Goal: Check status

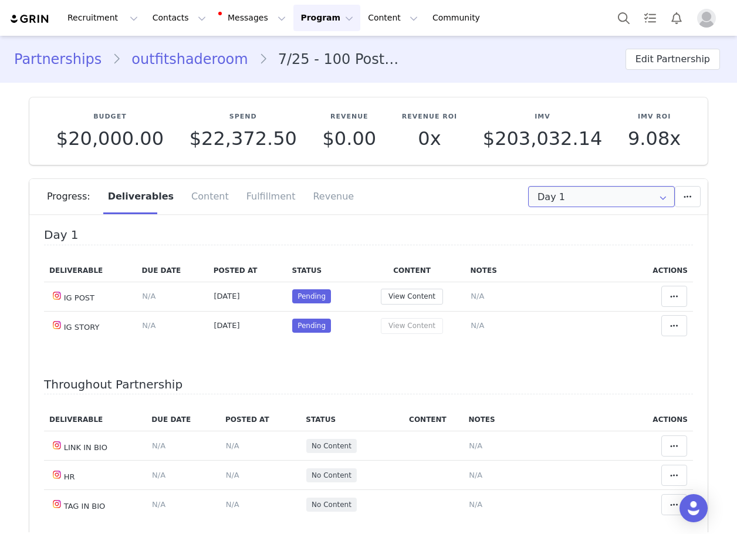
click at [559, 200] on input "Day 1" at bounding box center [601, 196] width 147 height 21
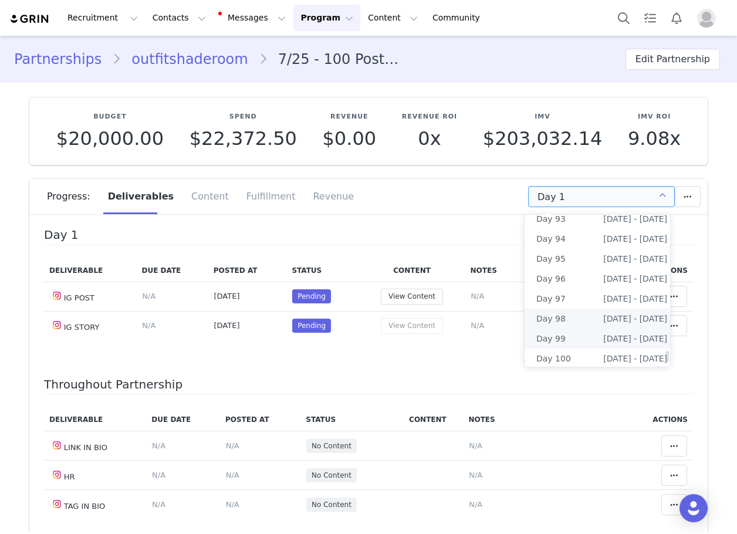
scroll to position [1870, 0]
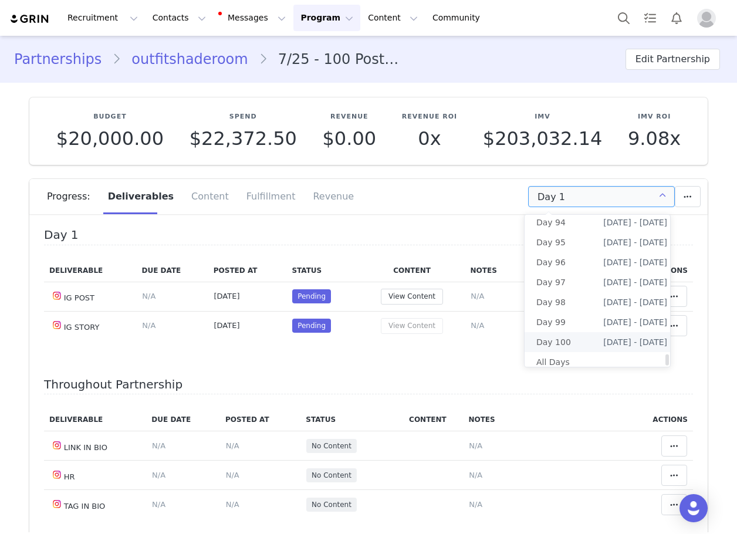
click at [573, 339] on li "Day 100 Oct 31st - Nov 1st" at bounding box center [602, 342] width 154 height 20
type input "Day 100"
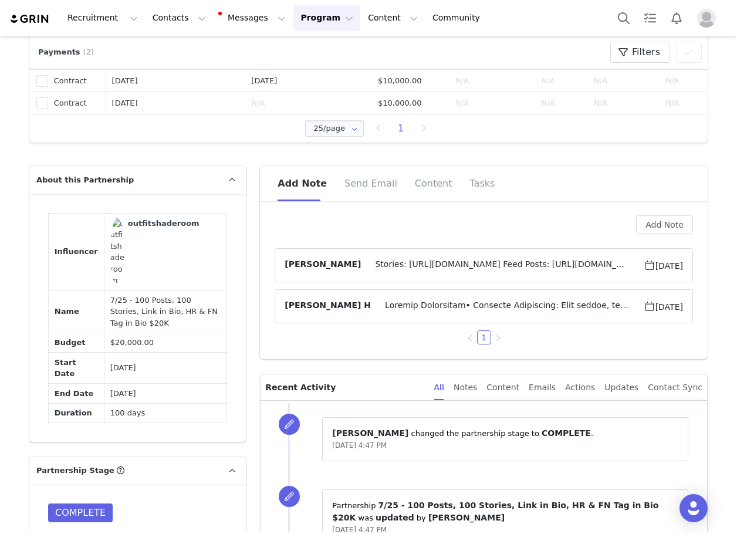
scroll to position [587, 0]
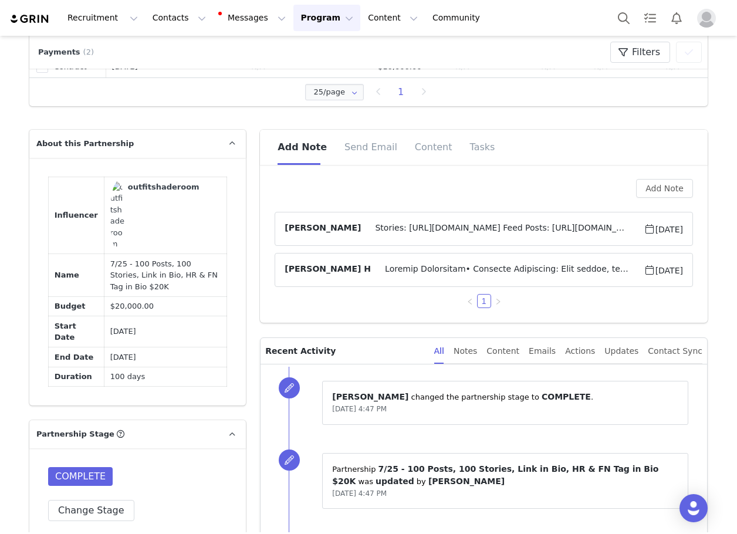
click at [385, 230] on span "Stories: https://drive.google.com/drive/folders/12ENGbpGwfv62rNVLr2FNjYDTesUuNA…" at bounding box center [502, 229] width 282 height 14
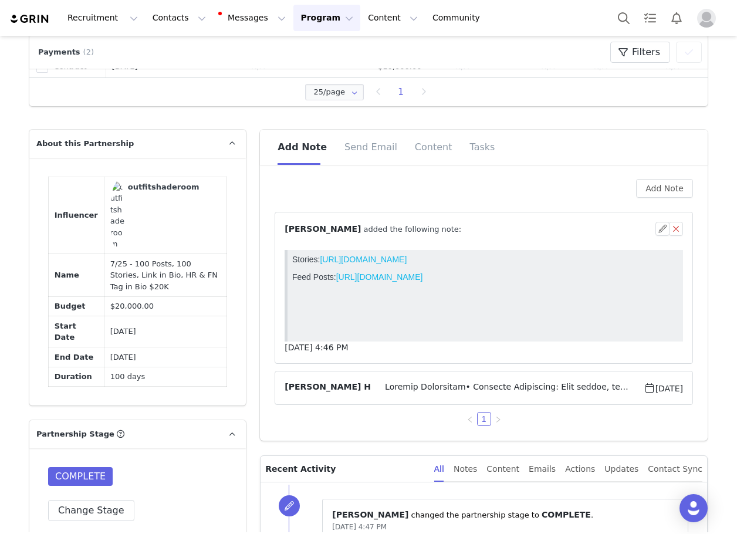
scroll to position [0, 0]
click at [336, 282] on link "https://docs.google.com/spreadsheets/d/1o80cXAlKFhvNb9bwZ6VasxLXZ04jCqfPwJsAgbu…" at bounding box center [379, 276] width 87 height 9
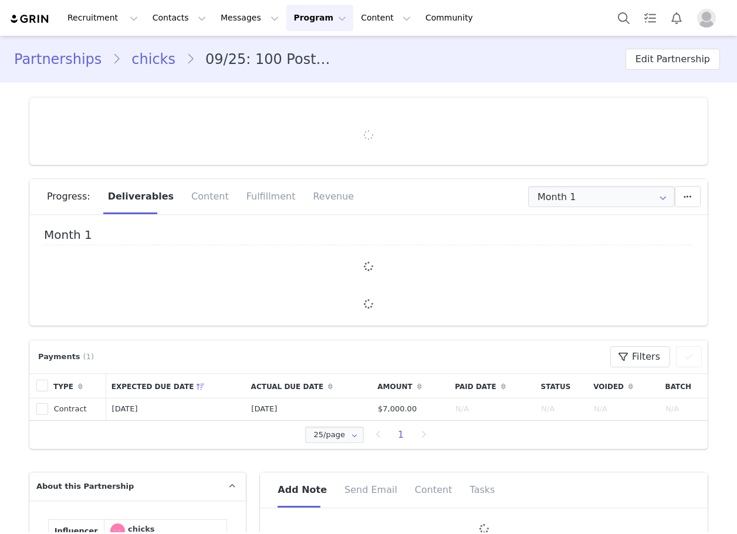
type input "+1 ([GEOGRAPHIC_DATA])"
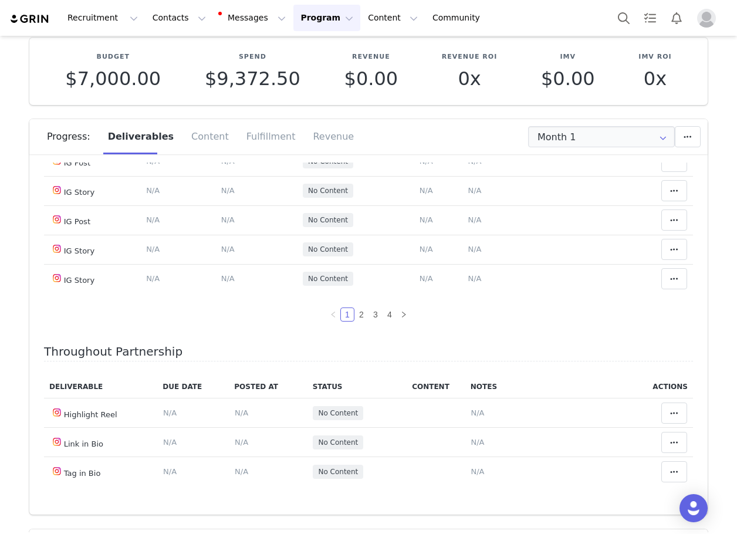
scroll to position [176, 0]
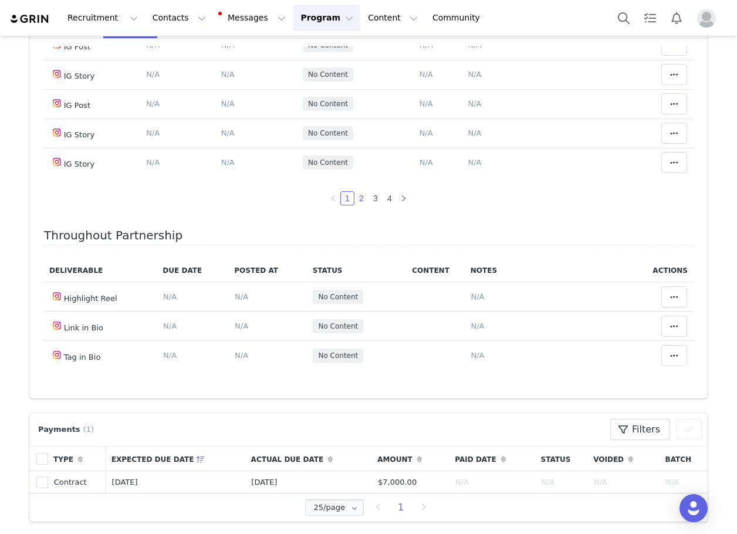
click at [355, 199] on link "2" at bounding box center [361, 198] width 13 height 13
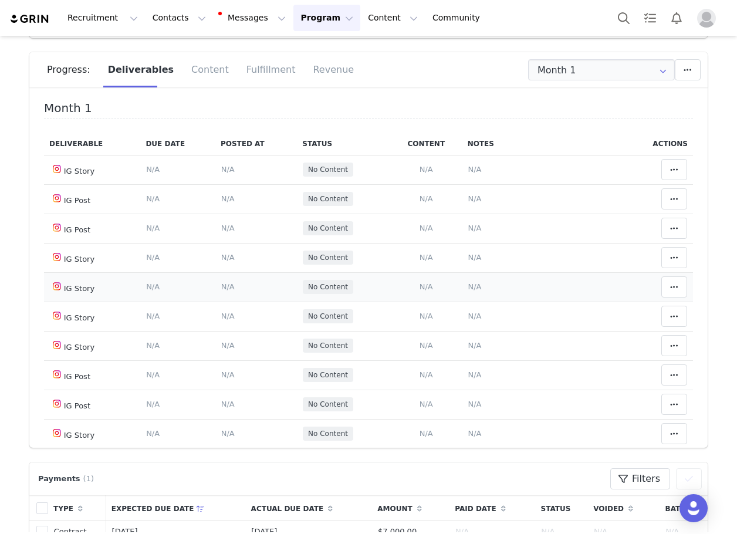
scroll to position [0, 0]
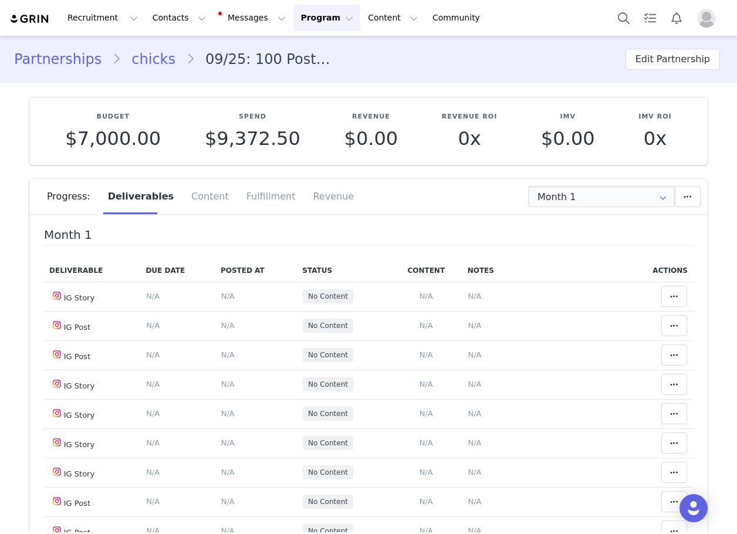
click at [142, 56] on link "chicks" at bounding box center [153, 59] width 65 height 21
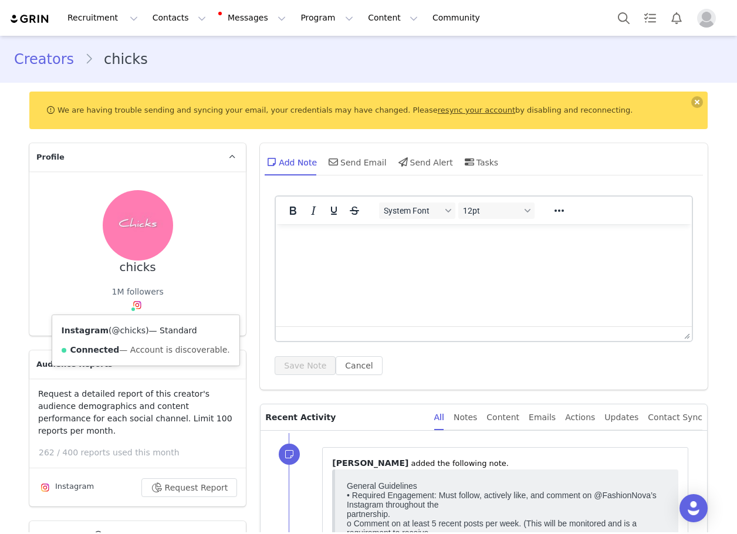
click at [121, 332] on link "@chicks" at bounding box center [129, 330] width 34 height 9
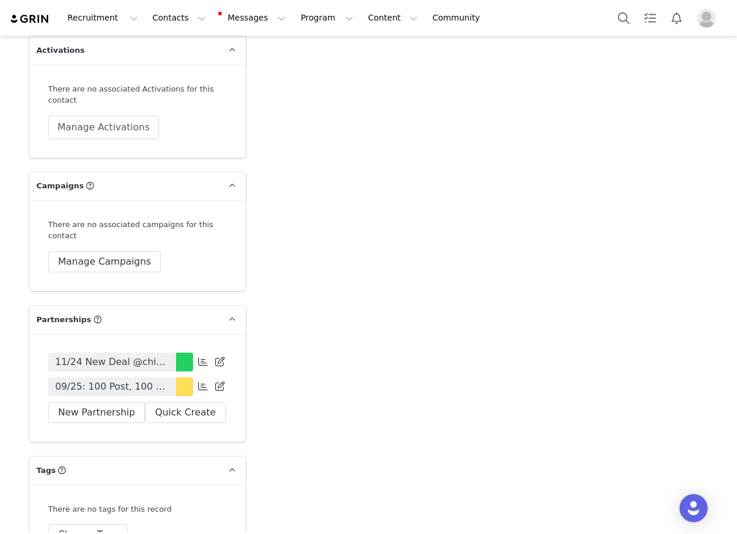
scroll to position [3580, 0]
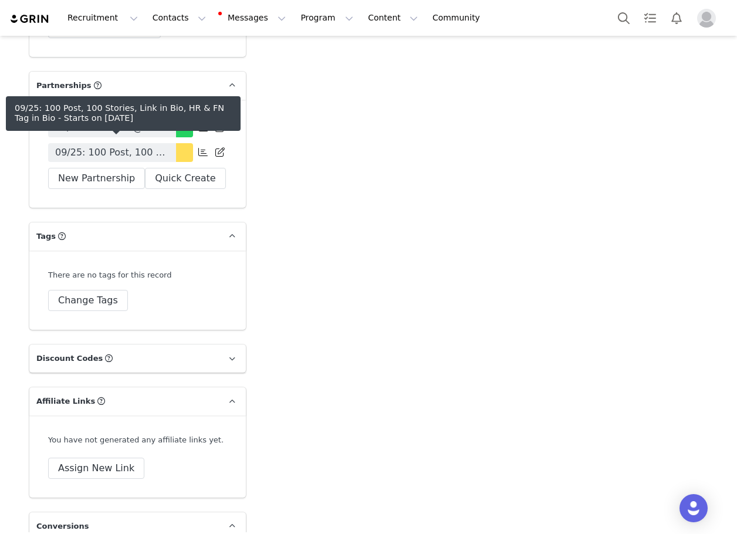
click at [107, 146] on span "09/25: 100 Post, 100 Stories, Link in Bio, HR & FN Tag in Bio" at bounding box center [112, 153] width 114 height 14
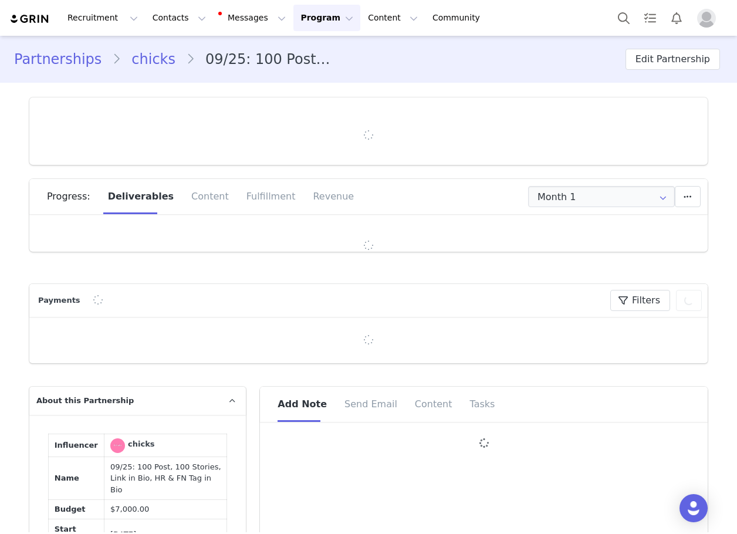
type input "+1 ([GEOGRAPHIC_DATA])"
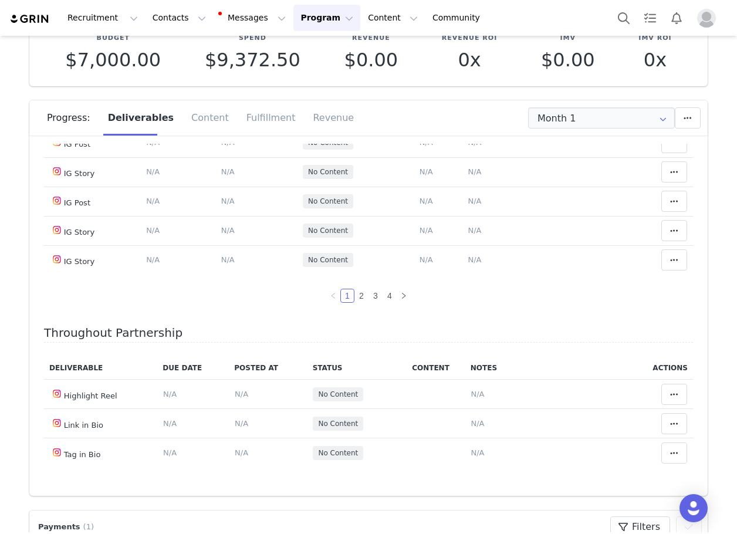
scroll to position [176, 0]
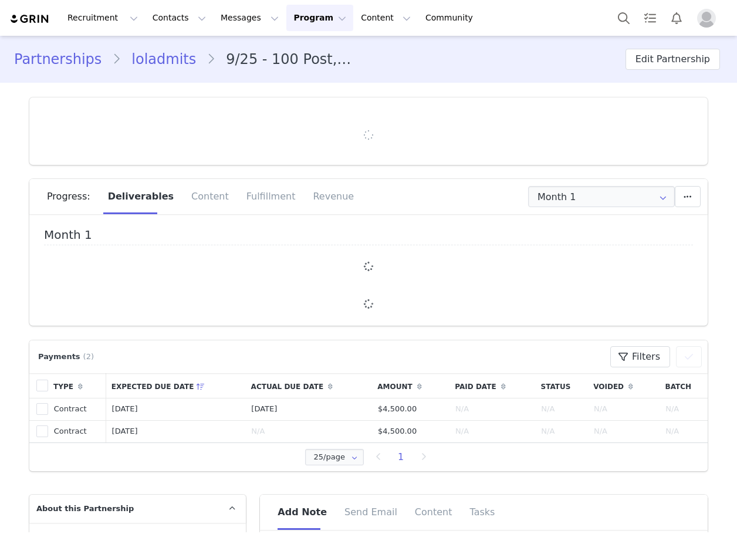
type input "+1 ([GEOGRAPHIC_DATA])"
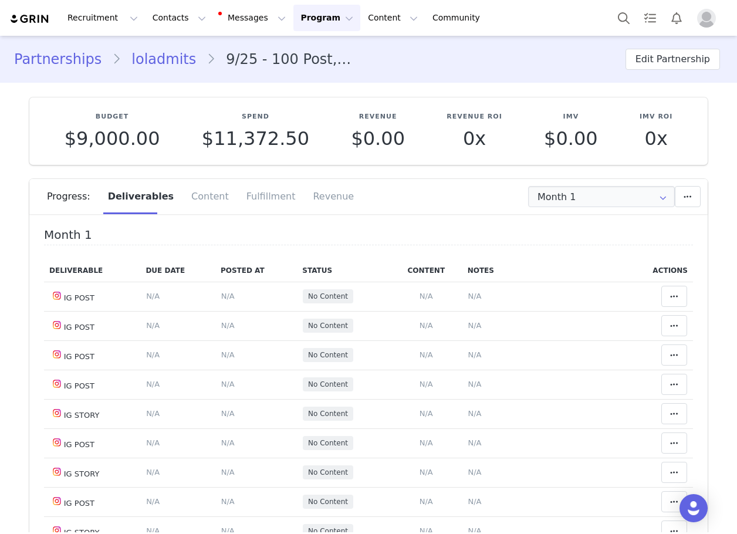
click at [128, 63] on link "loladmits" at bounding box center [164, 59] width 86 height 21
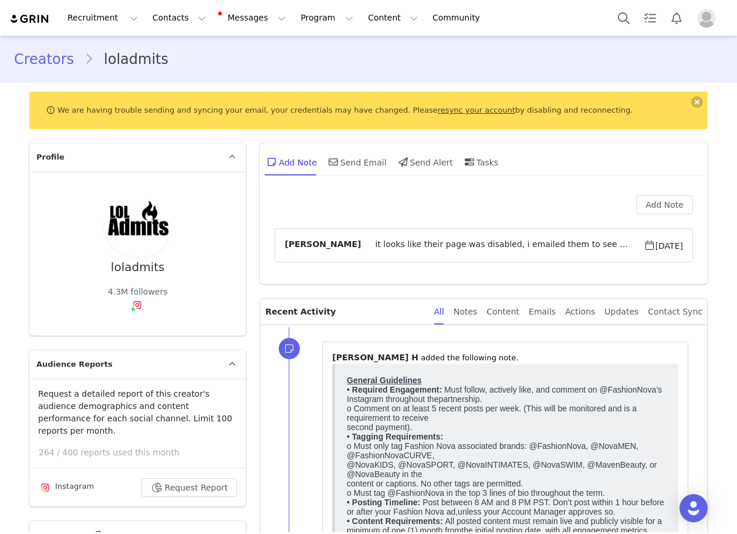
click at [131, 330] on div "loladmits 4.3M followers Instagram ( @loladmits ) — Standard Connected — Accoun…" at bounding box center [137, 253] width 217 height 164
click at [131, 334] on link "@loladmits" at bounding box center [135, 330] width 46 height 9
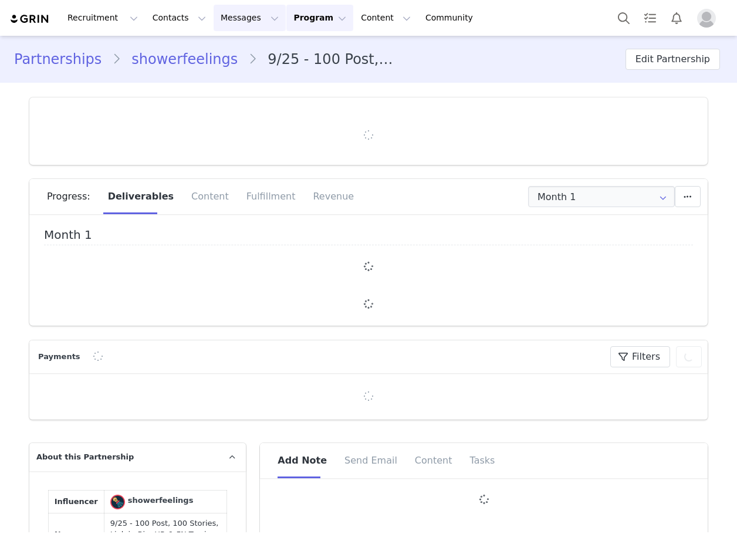
type input "+1 ([GEOGRAPHIC_DATA])"
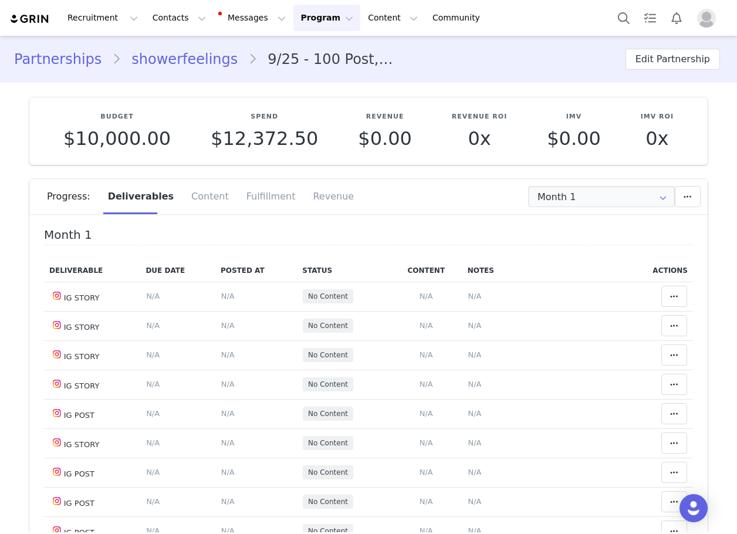
click at [175, 56] on link "showerfeelings" at bounding box center [184, 59] width 127 height 21
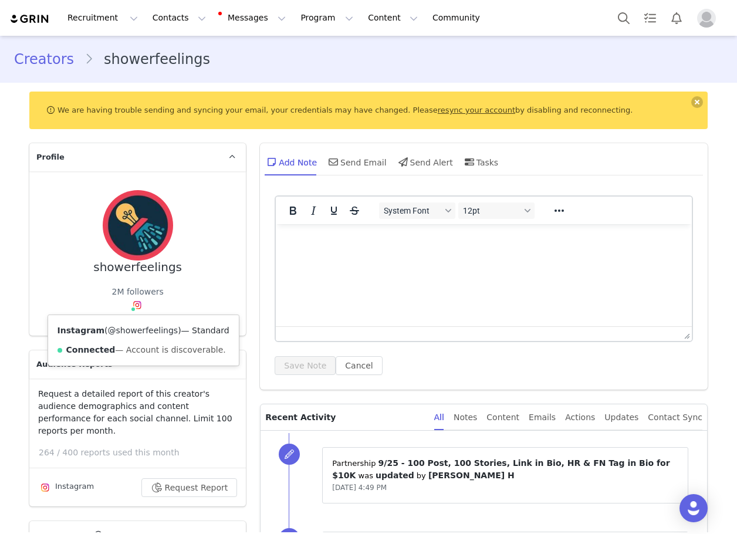
click at [130, 335] on link "@showerfeelings" at bounding box center [143, 330] width 70 height 9
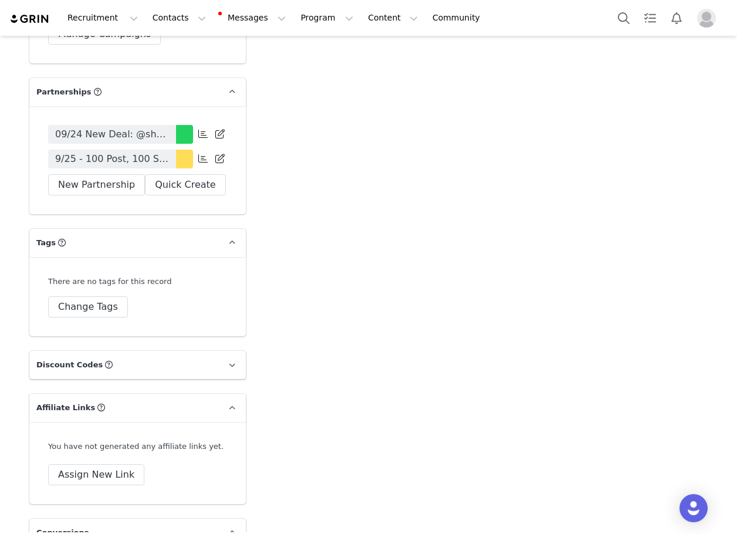
scroll to position [3580, 0]
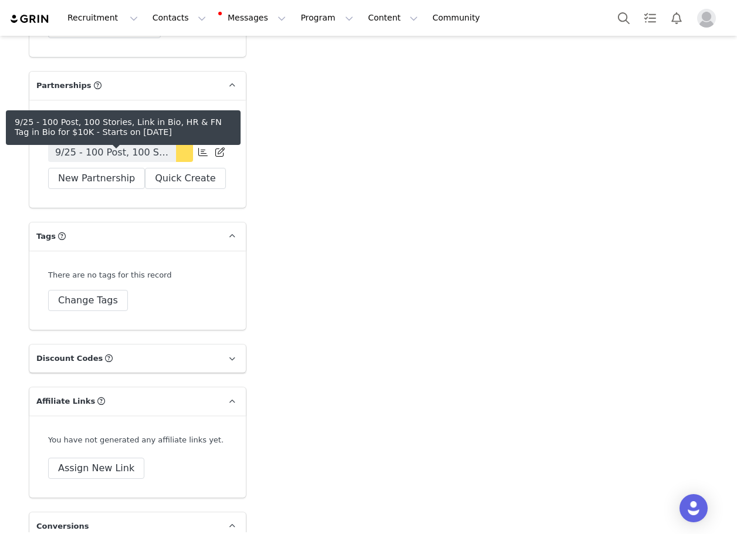
click at [114, 160] on span "9/25 - 100 Post, 100 Stories, Link in Bio, HR & FN Tag in Bio for $10K" at bounding box center [112, 153] width 114 height 14
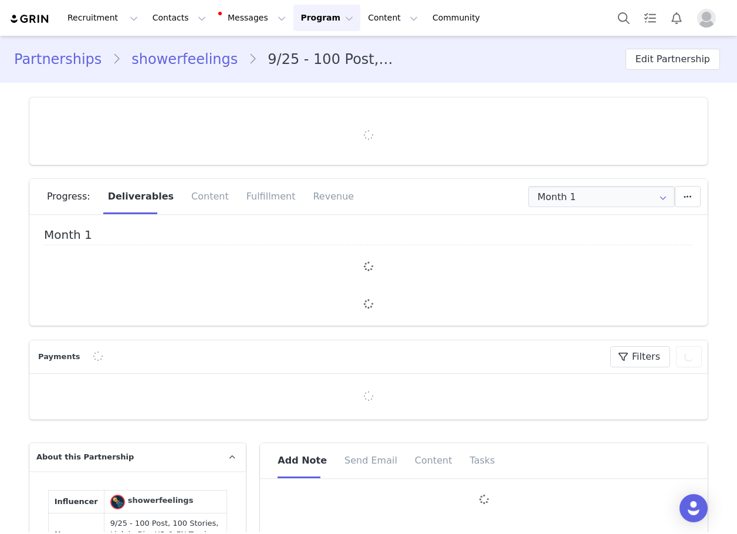
type input "+1 ([GEOGRAPHIC_DATA])"
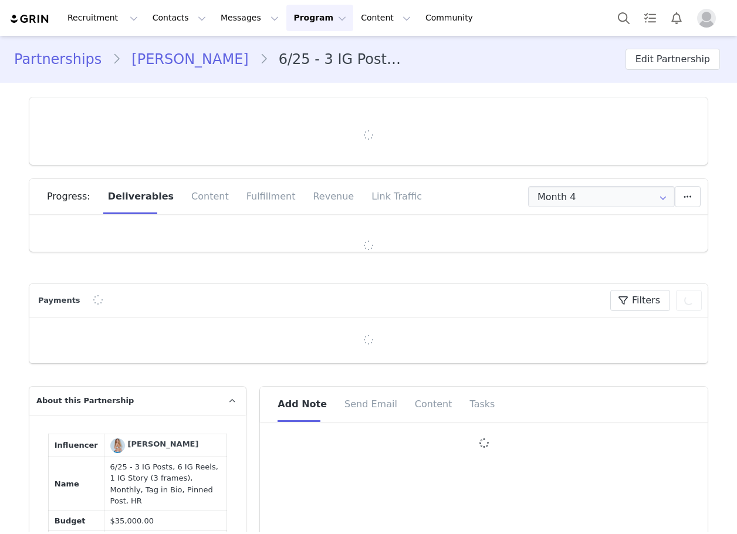
type input "+41 ([GEOGRAPHIC_DATA])"
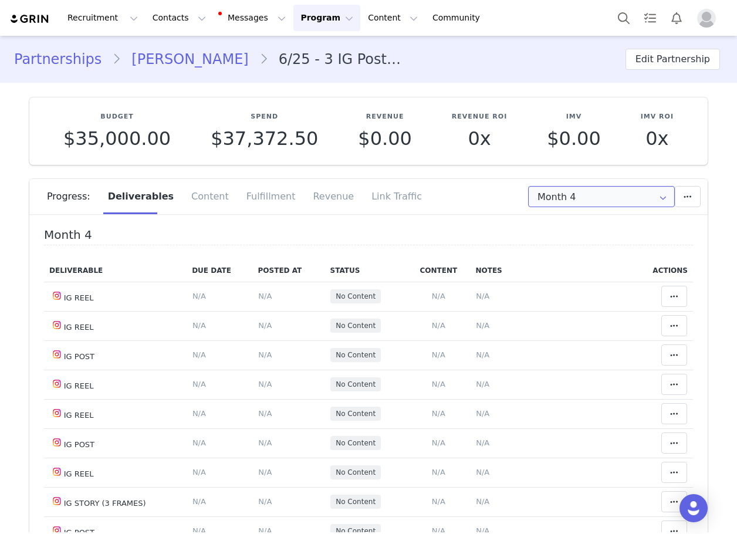
drag, startPoint x: 593, startPoint y: 196, endPoint x: 592, endPoint y: 205, distance: 8.9
click at [593, 200] on input "Month 4" at bounding box center [601, 196] width 147 height 21
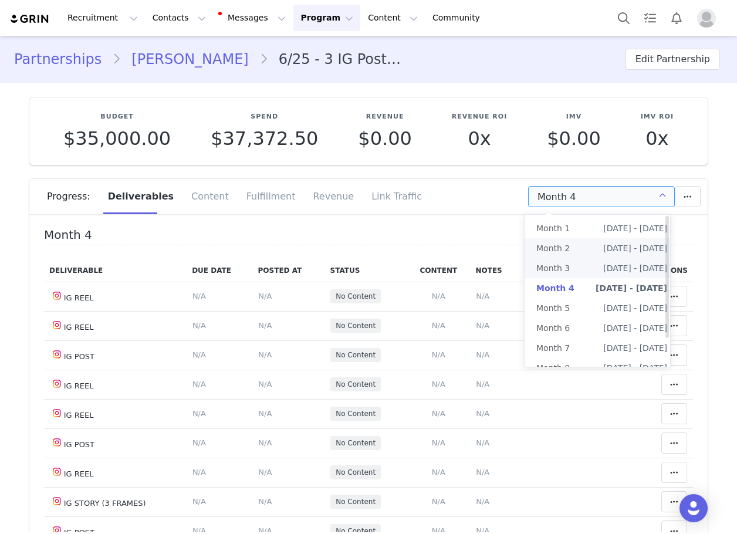
click at [580, 249] on li "Month 2 [DATE] - [DATE]" at bounding box center [602, 248] width 154 height 20
type input "Month 2"
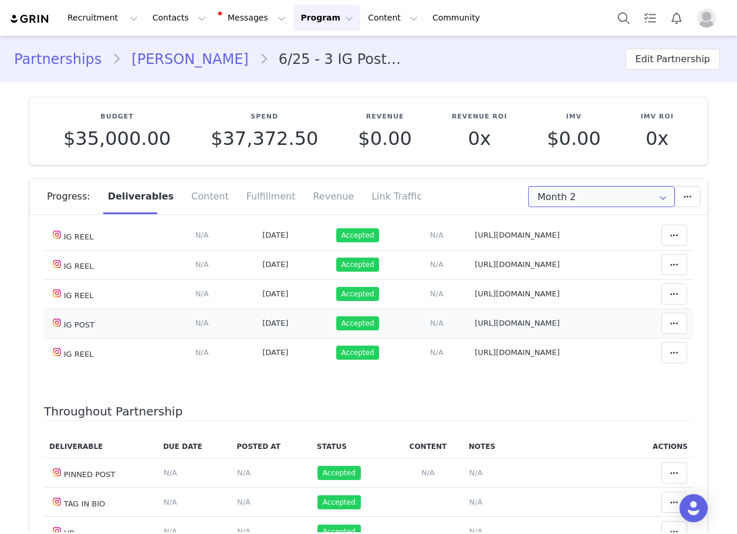
scroll to position [295, 0]
drag, startPoint x: 451, startPoint y: 316, endPoint x: 499, endPoint y: 325, distance: 49.0
click at [498, 326] on td "Notes Save Cancel https://www.instagram.com/p/DNZZrPSKbYi/?img_index=1" at bounding box center [550, 323] width 163 height 29
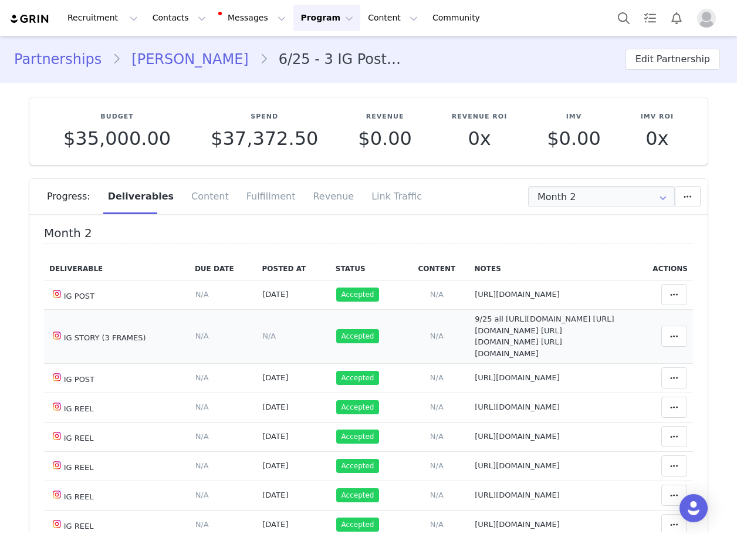
scroll to position [60, 0]
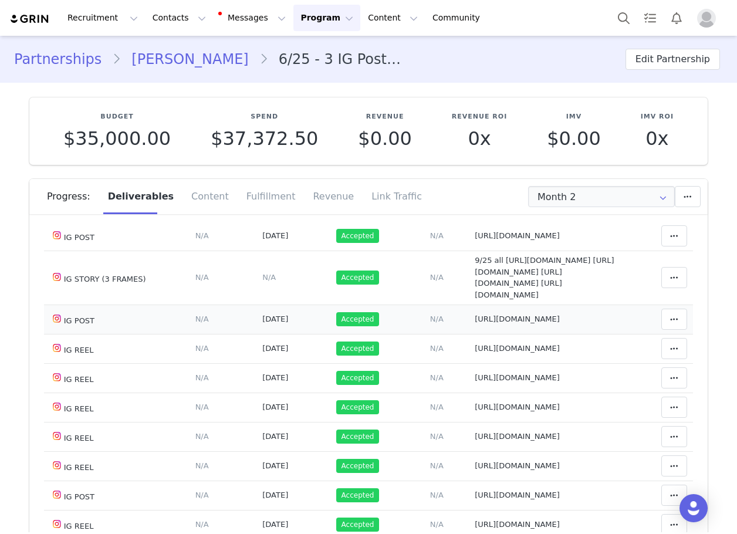
drag, startPoint x: 445, startPoint y: 372, endPoint x: 501, endPoint y: 387, distance: 58.4
click at [501, 334] on tr "IG POST Deliverable Due Date Set the date you expect this content to go live. S…" at bounding box center [368, 319] width 649 height 29
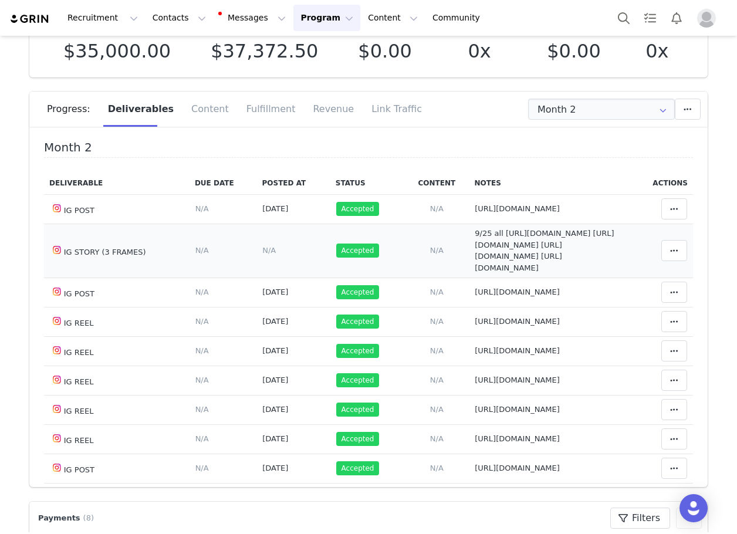
scroll to position [0, 0]
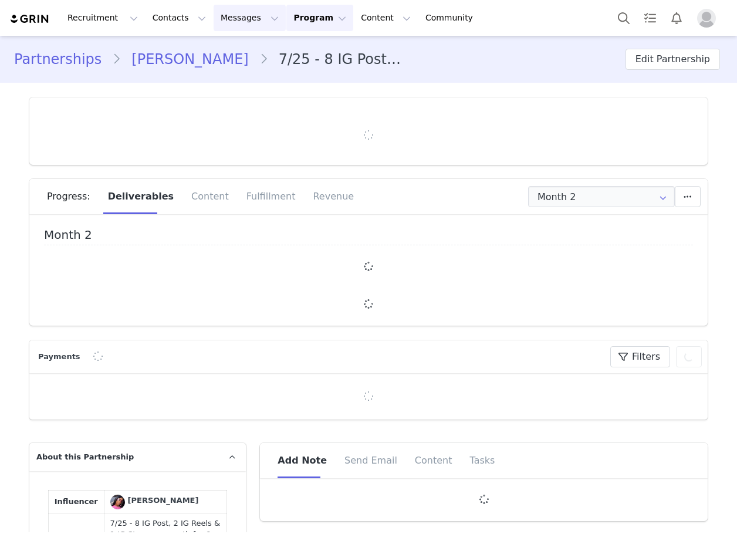
type input "+221 ([GEOGRAPHIC_DATA])"
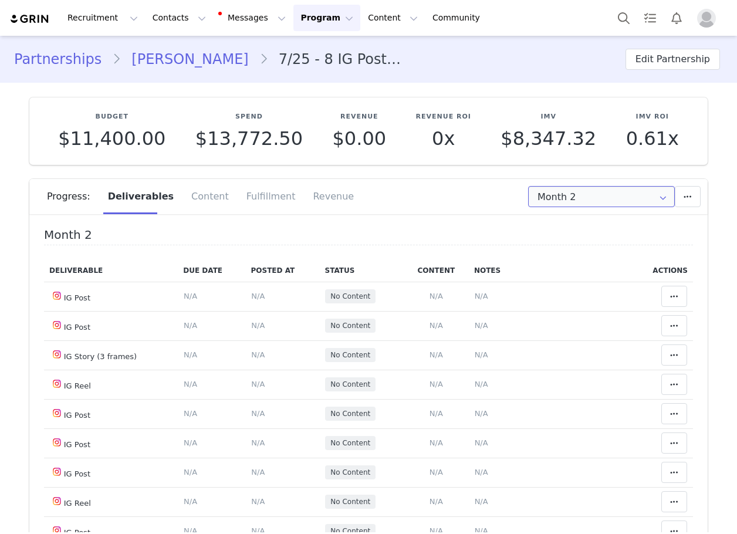
click at [593, 201] on input "Month 2" at bounding box center [601, 196] width 147 height 21
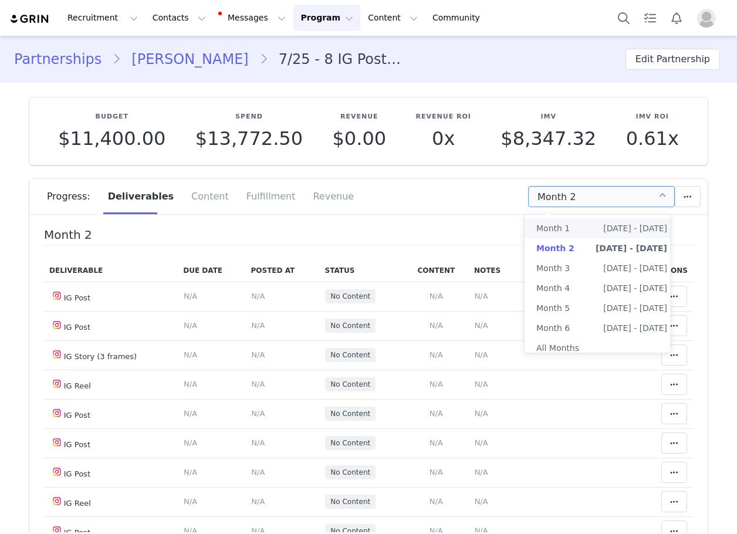
click at [579, 229] on li "Month 1 Jul 30th - Aug 29th" at bounding box center [602, 228] width 154 height 20
type input "Month 1"
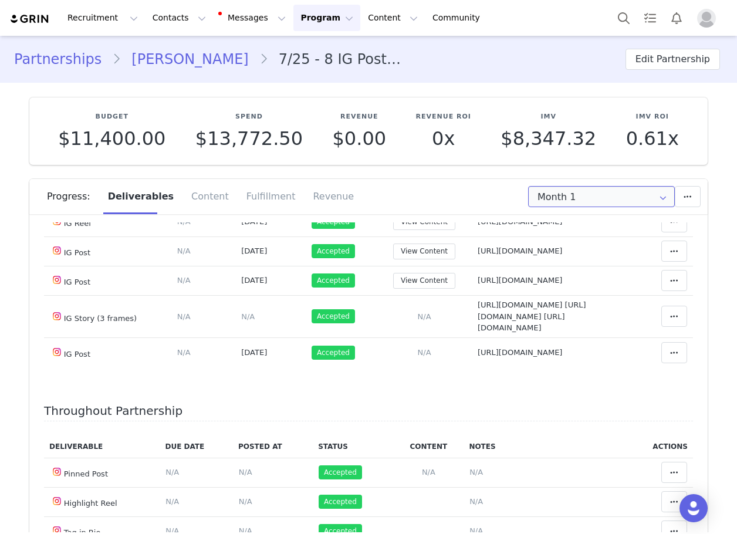
scroll to position [319, 0]
drag, startPoint x: 451, startPoint y: 354, endPoint x: 621, endPoint y: 352, distance: 169.6
click at [621, 352] on tr "IG Post Deliverable Due Date Set the date you expect this content to go live. S…" at bounding box center [368, 352] width 649 height 29
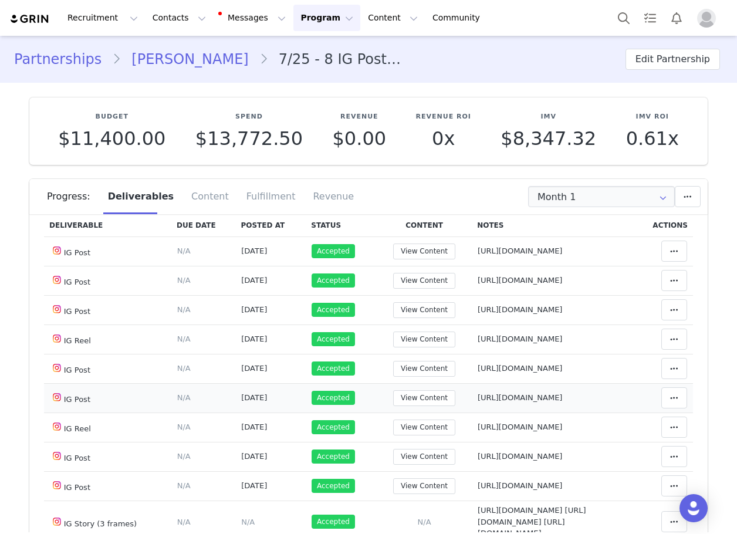
scroll to position [0, 0]
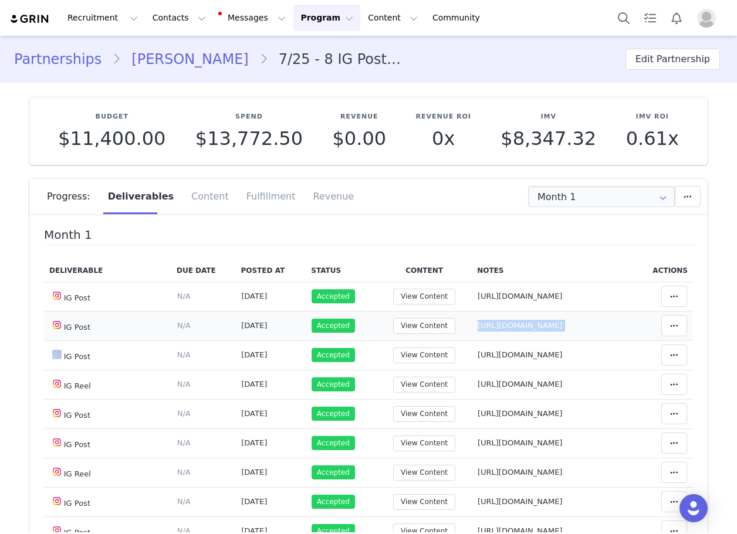
drag, startPoint x: 446, startPoint y: 327, endPoint x: 641, endPoint y: 325, distance: 195.4
click at [641, 325] on tr "IG Post Deliverable Due Date Set the date you expect this content to go live. S…" at bounding box center [368, 325] width 649 height 29
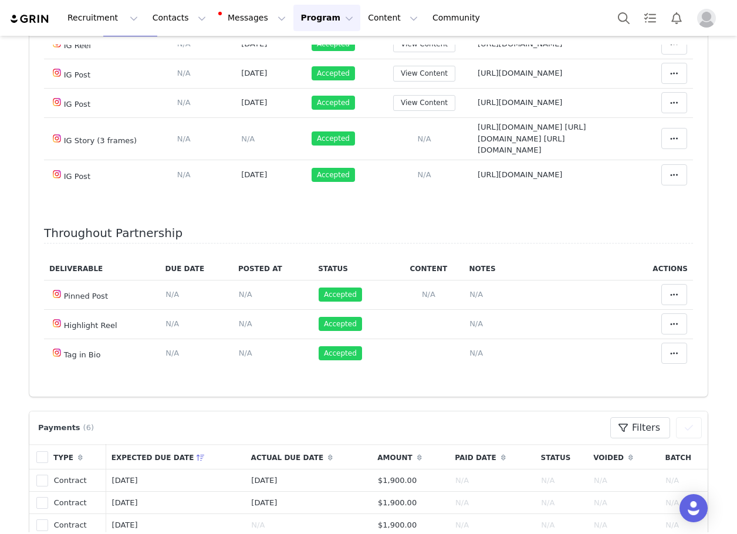
scroll to position [293, 0]
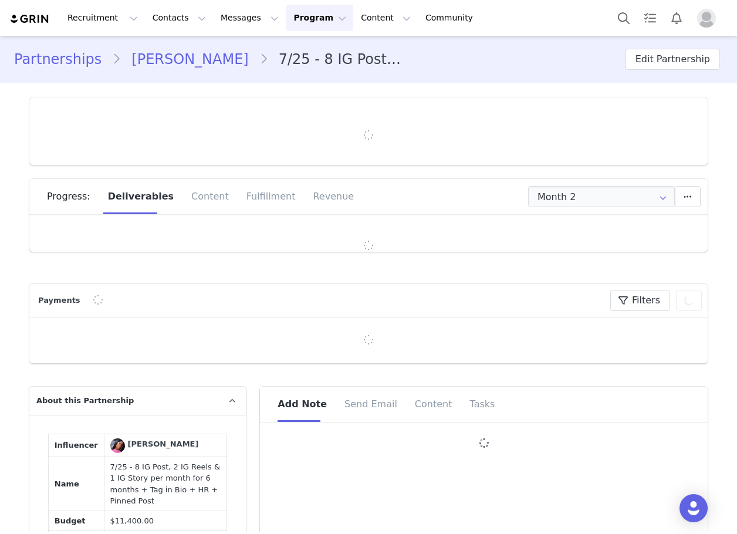
type input "+221 ([GEOGRAPHIC_DATA])"
type input "+1 ([GEOGRAPHIC_DATA])"
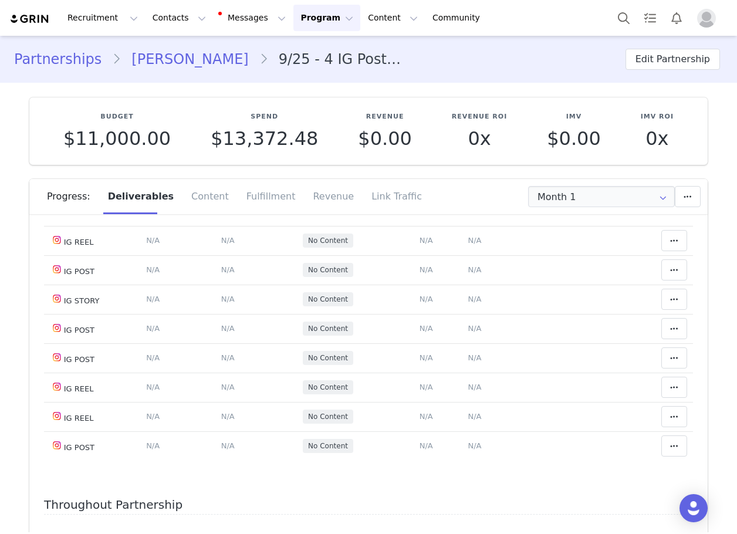
scroll to position [237, 0]
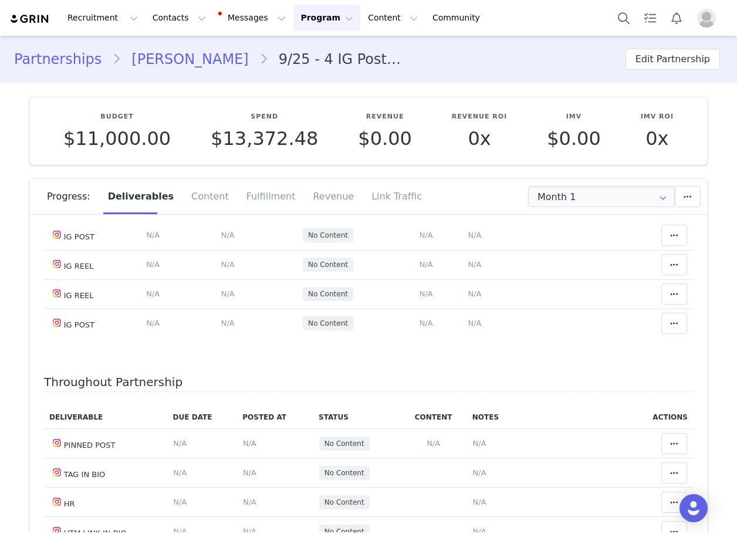
click at [173, 61] on link "[PERSON_NAME]" at bounding box center [190, 59] width 138 height 21
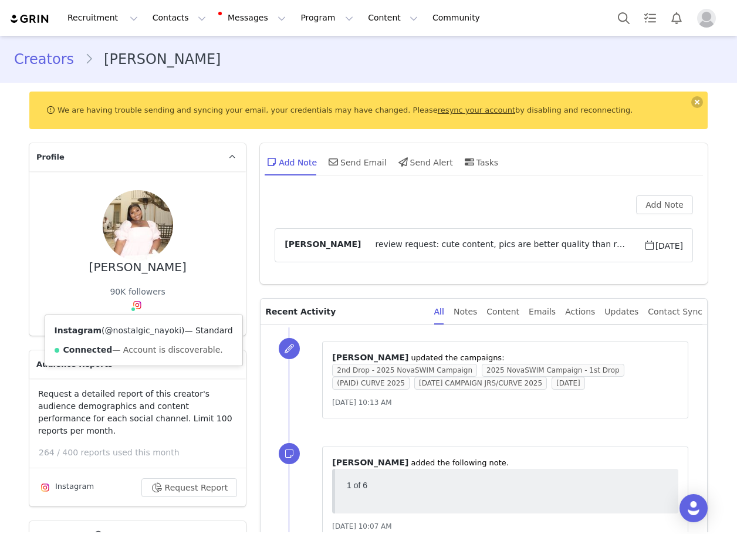
click at [131, 327] on link "@nostalgic_nayoki" at bounding box center [143, 330] width 76 height 9
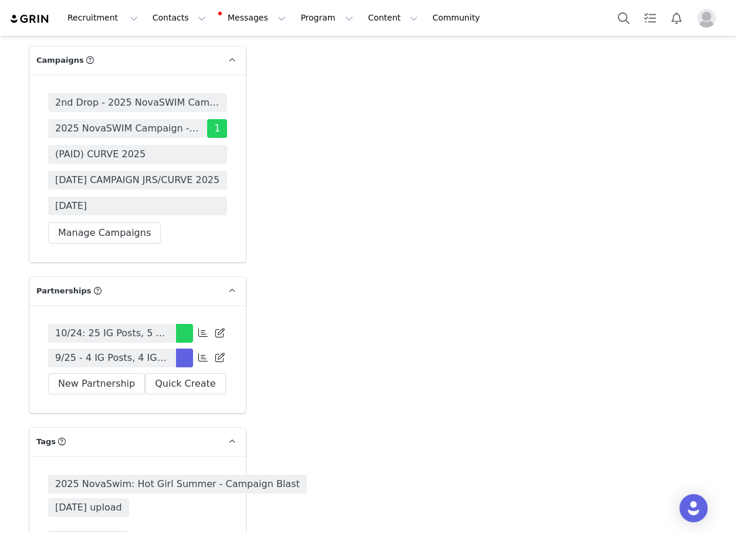
scroll to position [3638, 0]
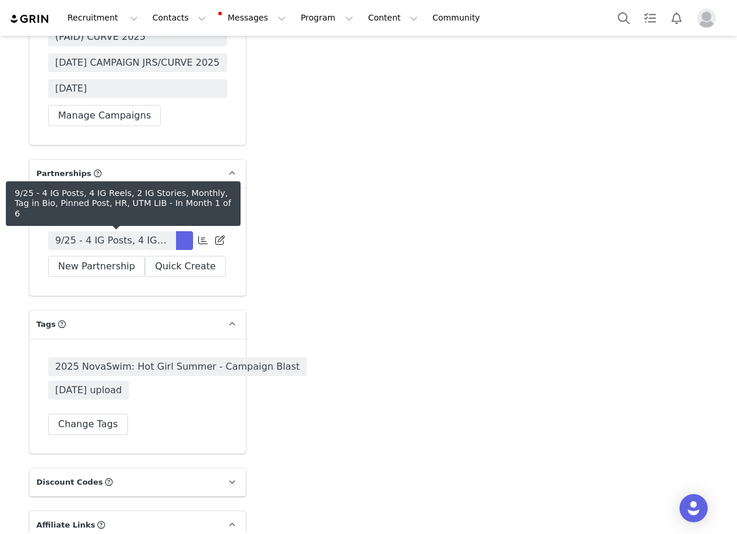
click at [130, 241] on link "9/25 - 4 IG Posts, 4 IG Reels, 2 IG Stories, Monthly, Tag in Bio, Pinned Post, …" at bounding box center [112, 240] width 128 height 19
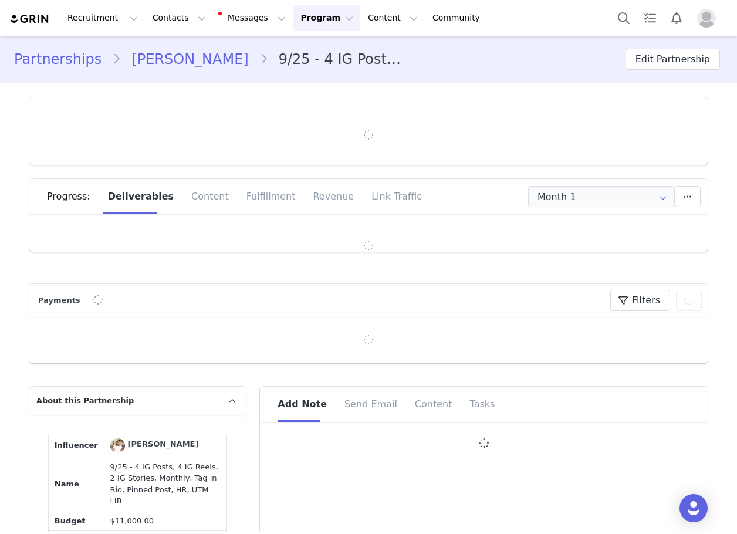
type input "+1 ([GEOGRAPHIC_DATA])"
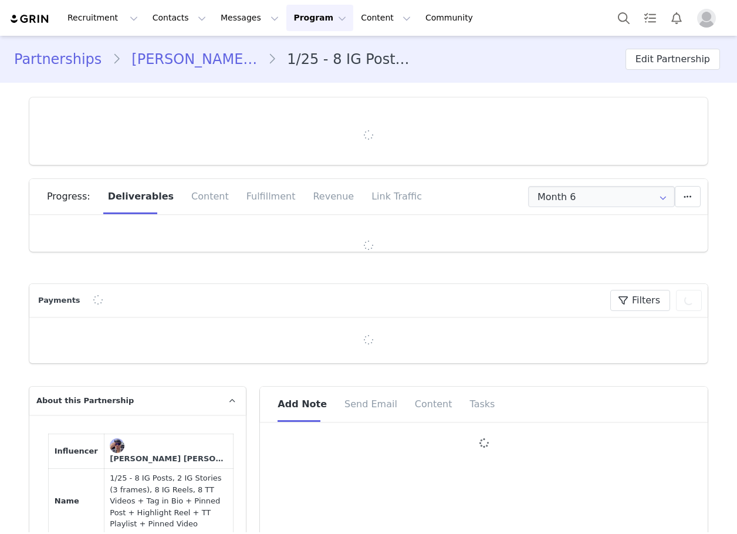
type input "+57 ([GEOGRAPHIC_DATA])"
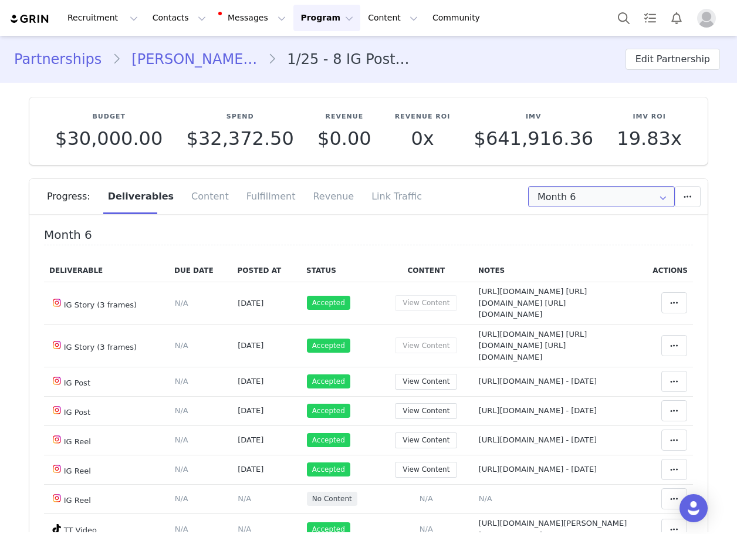
click at [569, 206] on input "Month 6" at bounding box center [601, 196] width 147 height 21
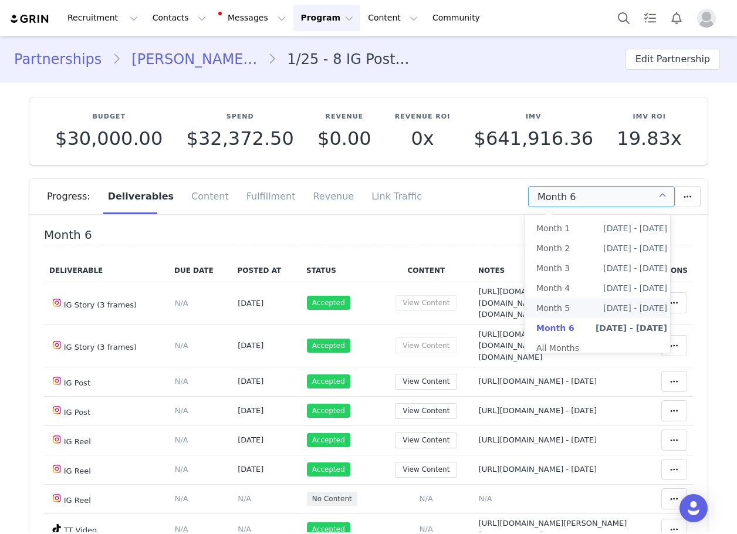
click at [573, 308] on li "Month 5 [DATE] - [DATE]" at bounding box center [602, 308] width 154 height 20
type input "Month 5"
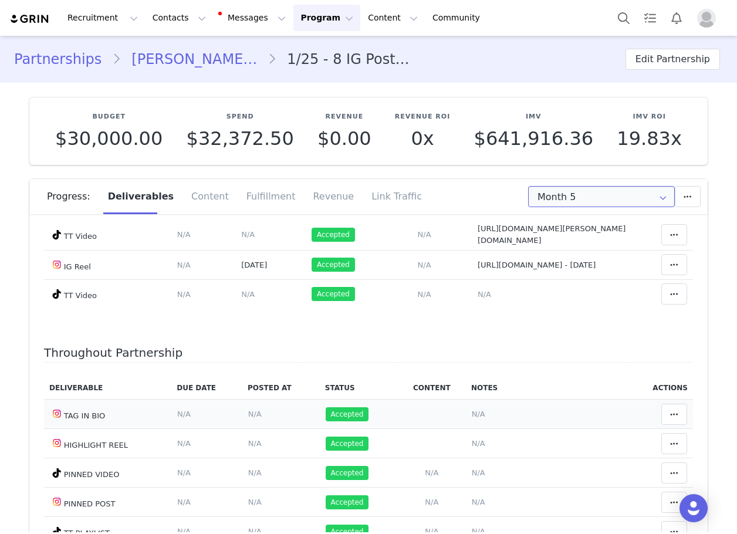
scroll to position [721, 0]
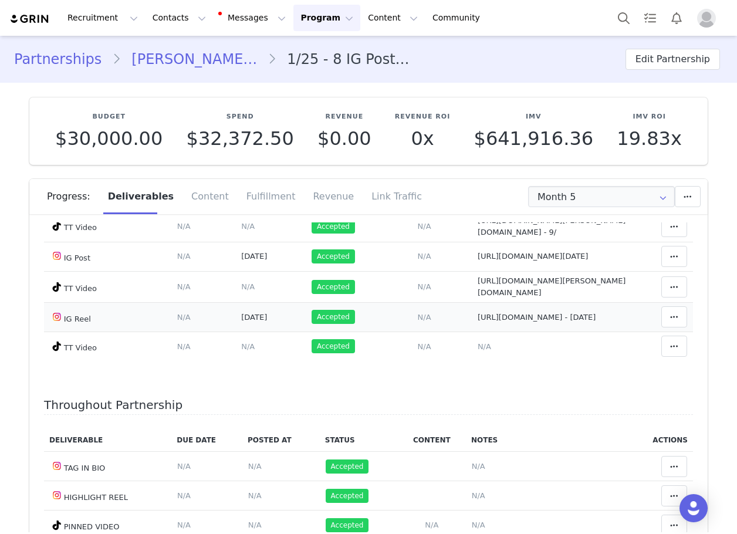
drag, startPoint x: 390, startPoint y: 382, endPoint x: 581, endPoint y: 381, distance: 191.3
click at [581, 332] on td "Notes Save Cancel https://www.instagram.com/p/DMQ-2icxTA0/ - july 18" at bounding box center [553, 316] width 163 height 29
drag, startPoint x: 581, startPoint y: 381, endPoint x: 477, endPoint y: 408, distance: 107.3
click at [498, 361] on td "Notes Save Cancel N/A" at bounding box center [553, 346] width 163 height 29
drag, startPoint x: 441, startPoint y: 390, endPoint x: 547, endPoint y: 384, distance: 105.8
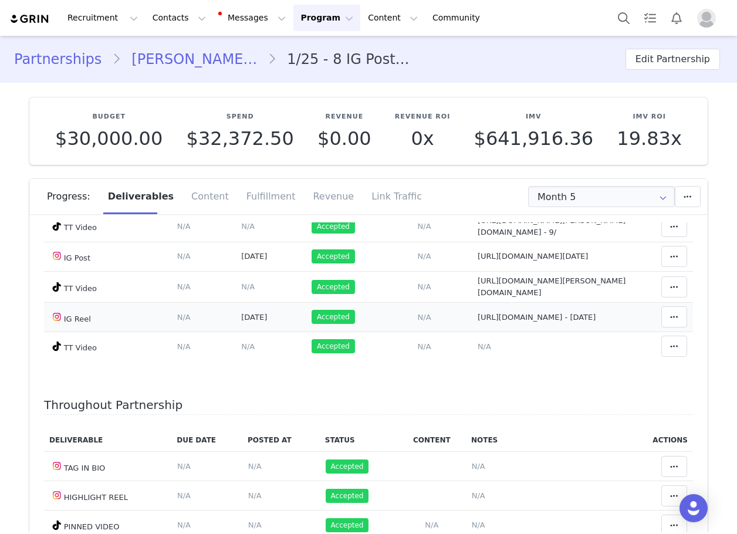
click at [547, 332] on tr "IG Reel Deliverable Due Date Set the date you expect this content to go live. S…" at bounding box center [368, 316] width 649 height 29
drag, startPoint x: 438, startPoint y: 356, endPoint x: 628, endPoint y: 355, distance: 190.1
click at [628, 302] on tr "TT Video Deliverable Due Date Set the date you expect this content to go live. …" at bounding box center [368, 286] width 649 height 31
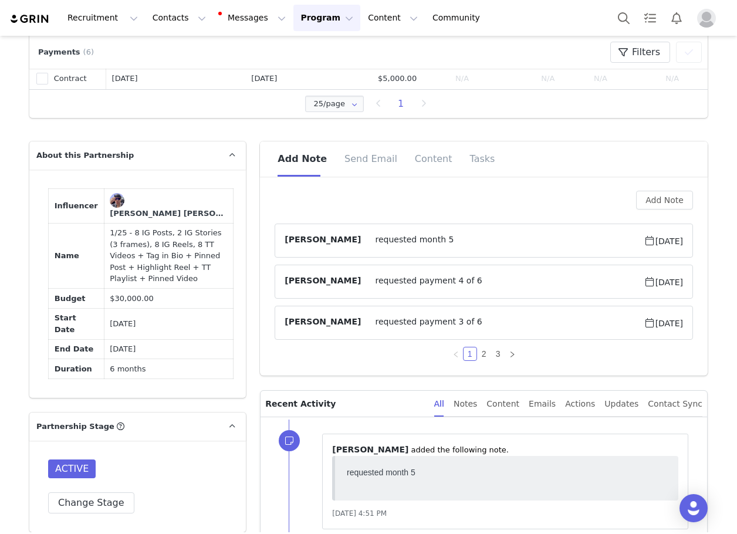
scroll to position [763, 0]
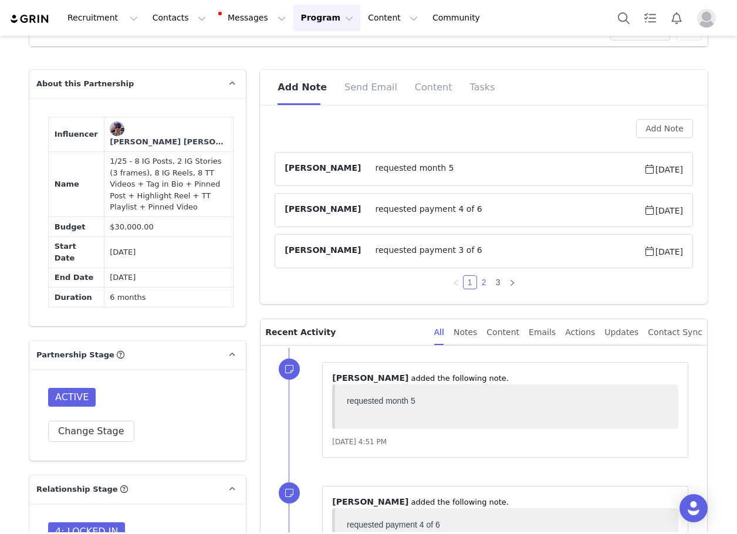
click at [483, 289] on link "2" at bounding box center [484, 282] width 13 height 13
click at [492, 289] on link "3" at bounding box center [498, 282] width 13 height 13
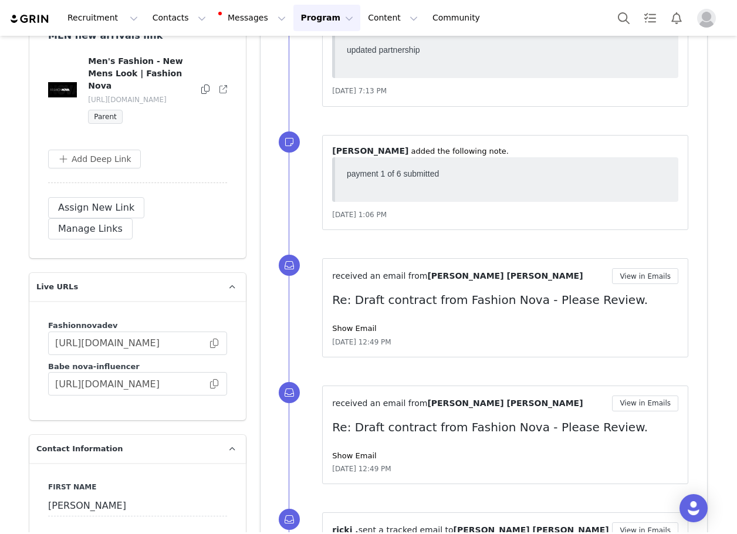
scroll to position [1232, 0]
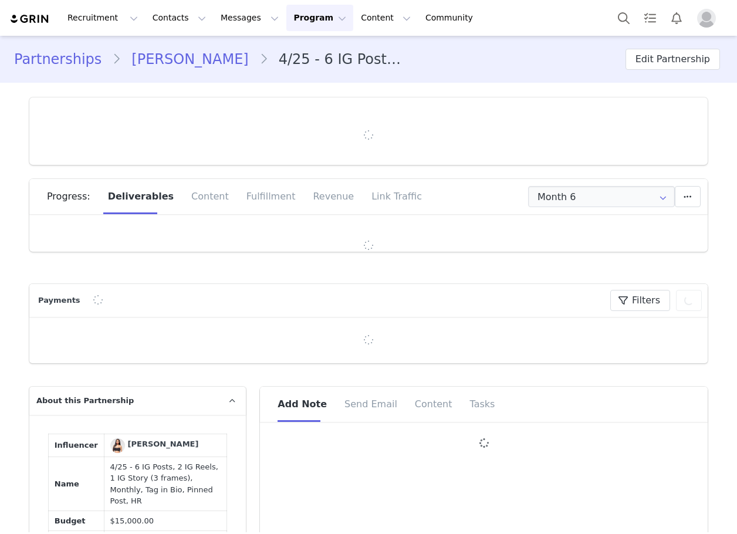
type input "+1 ([GEOGRAPHIC_DATA])"
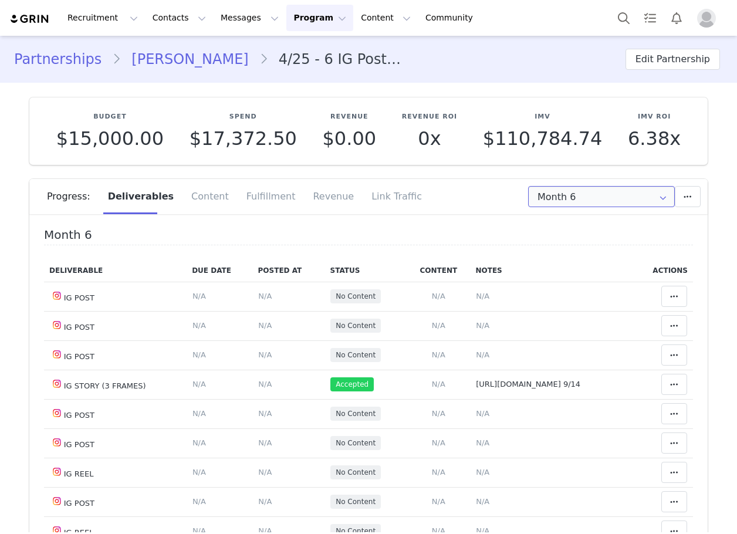
click at [552, 201] on input "Month 6" at bounding box center [601, 196] width 147 height 21
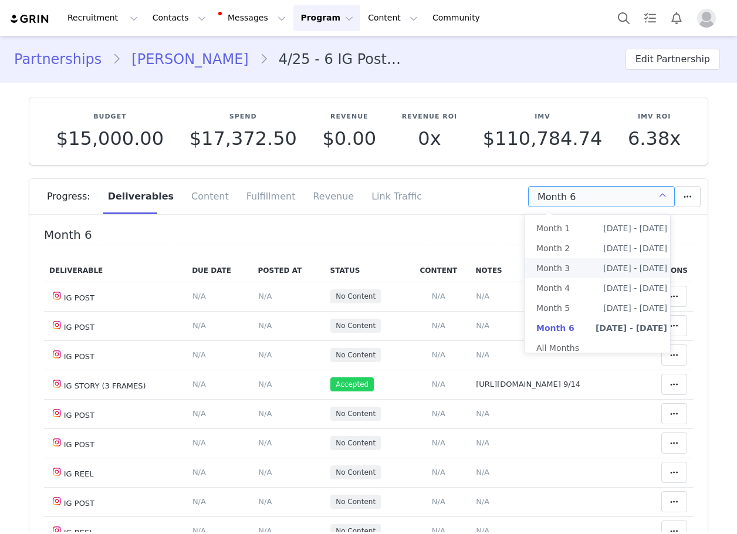
click at [576, 271] on li "Month 3 [DATE] - [DATE]" at bounding box center [602, 268] width 154 height 20
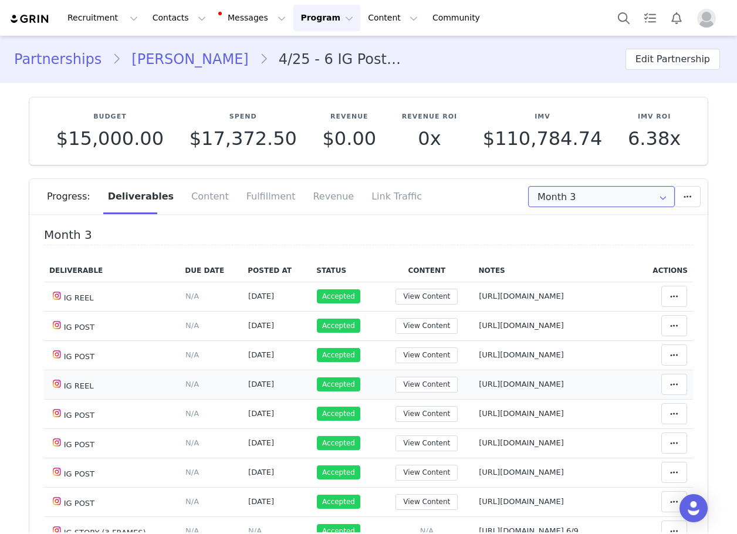
scroll to position [176, 0]
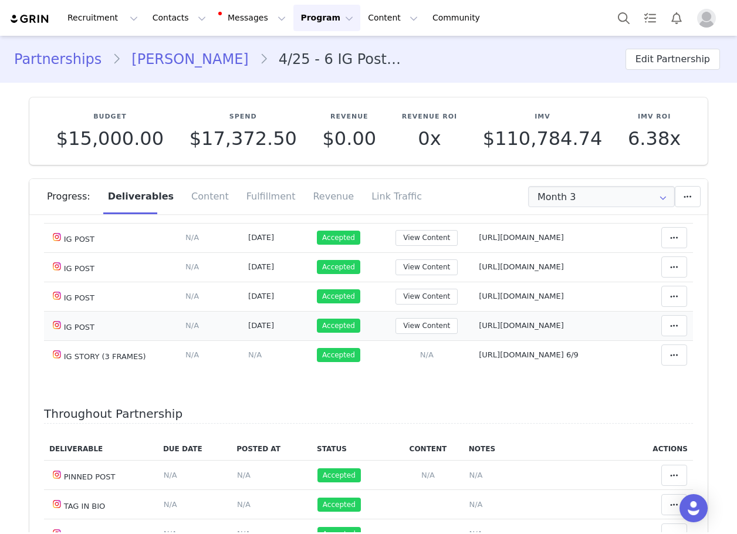
drag, startPoint x: 453, startPoint y: 320, endPoint x: 573, endPoint y: 332, distance: 120.9
click at [573, 332] on td "Notes Save Cancel https://www.instagram.com/p/DPMGLCmEdvr/?igsh=bHkyc2RteGt0M2g2" at bounding box center [554, 325] width 163 height 29
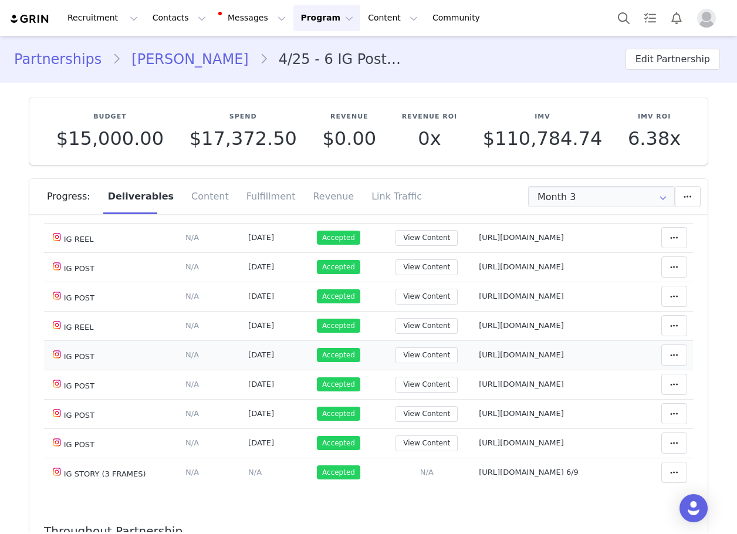
scroll to position [0, 0]
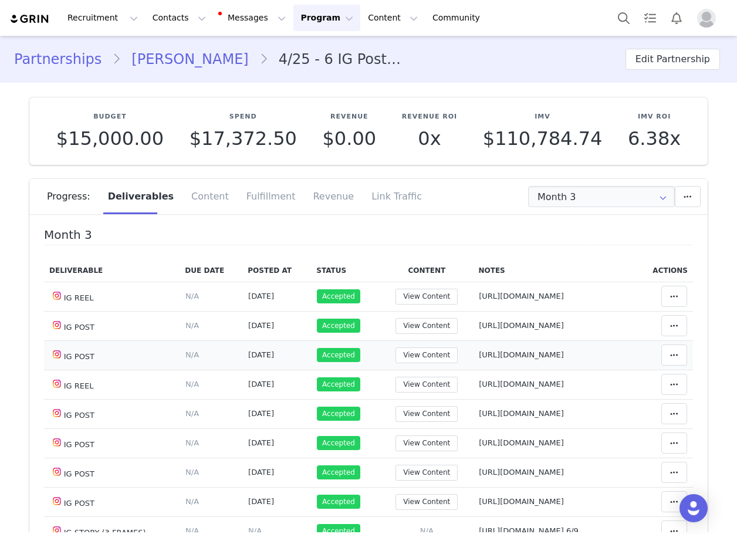
drag, startPoint x: 448, startPoint y: 350, endPoint x: 621, endPoint y: 359, distance: 173.3
click at [621, 359] on tr "IG POST Deliverable Due Date Set the date you expect this content to go live. S…" at bounding box center [368, 354] width 649 height 29
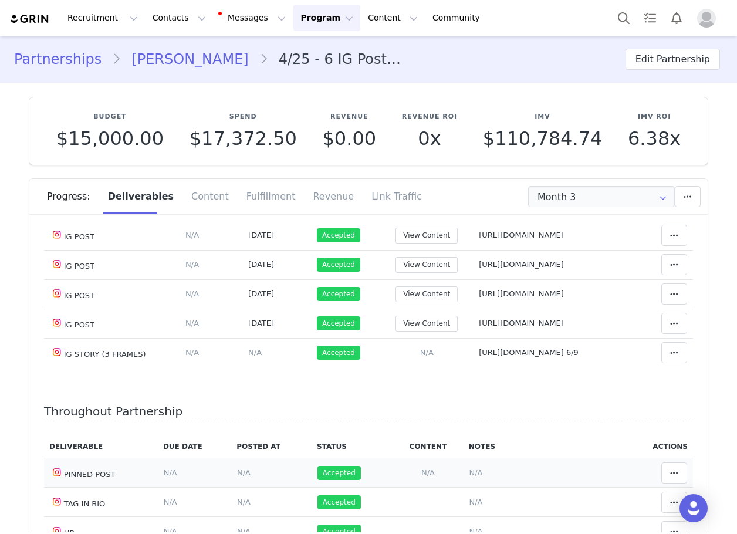
scroll to position [117, 0]
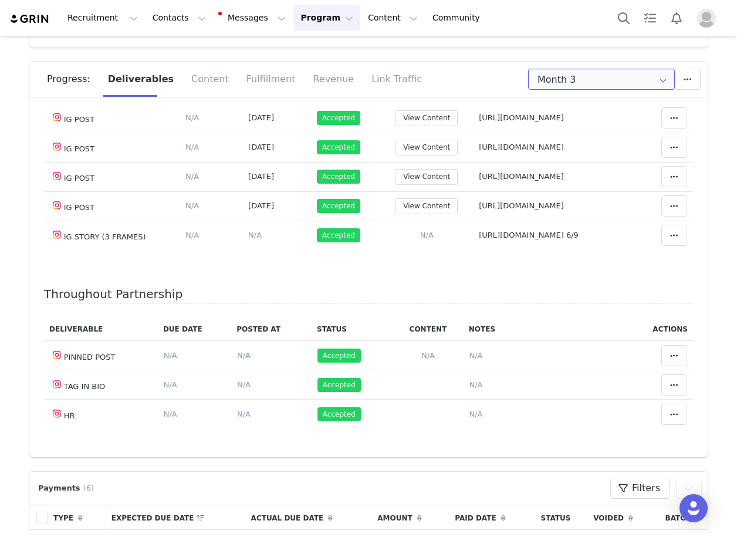
click at [559, 80] on input "Month 3" at bounding box center [601, 79] width 147 height 21
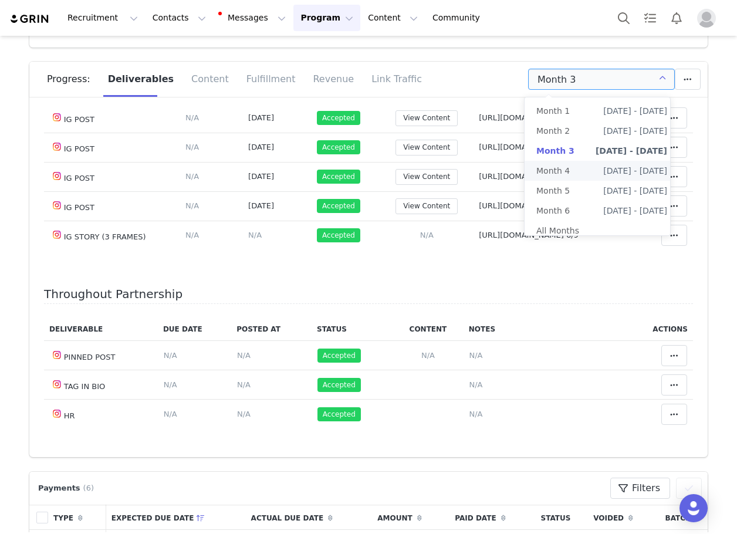
click at [557, 170] on span "Month 4" at bounding box center [552, 171] width 33 height 20
type input "Month 4"
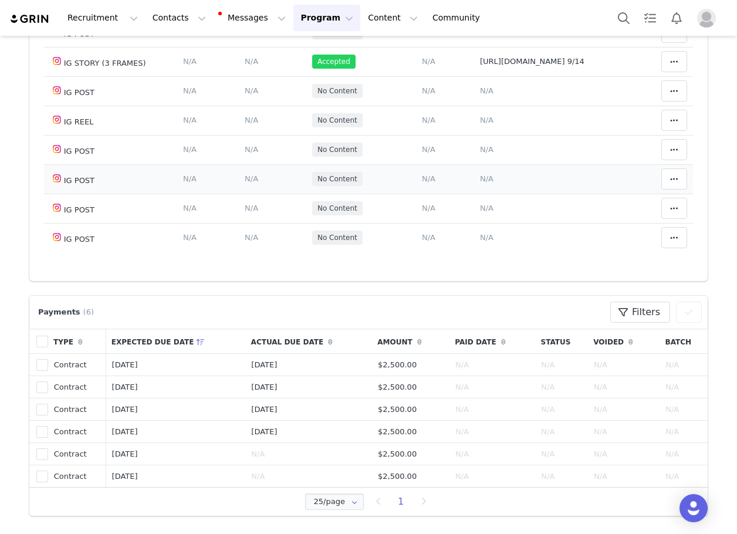
scroll to position [0, 0]
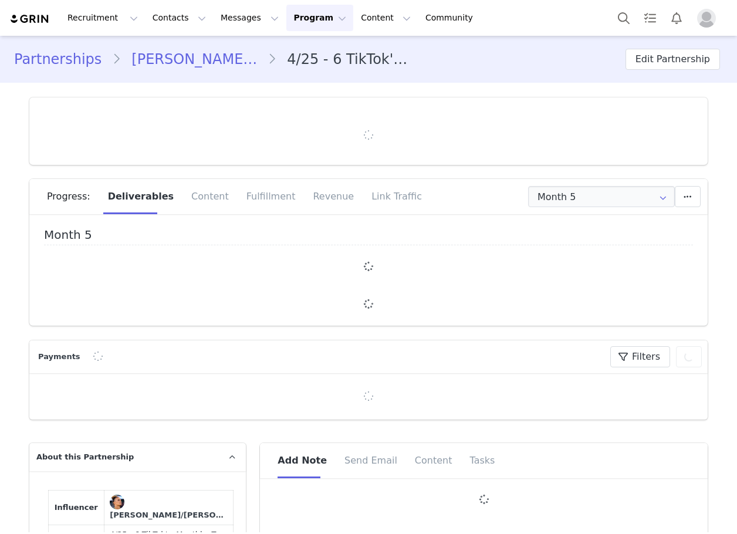
type input "+49 ([GEOGRAPHIC_DATA])"
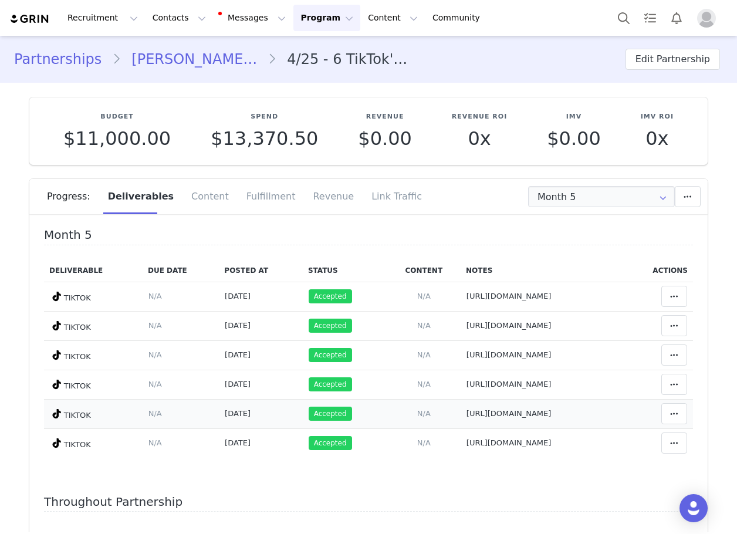
scroll to position [59, 0]
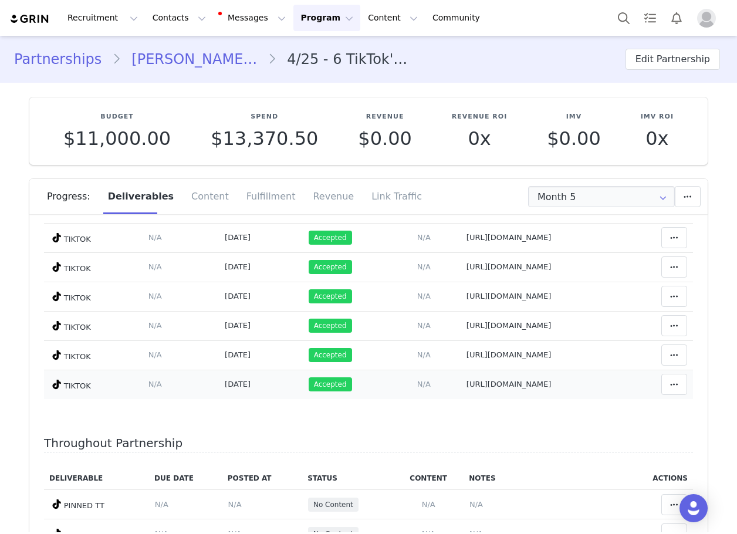
drag, startPoint x: 388, startPoint y: 386, endPoint x: 617, endPoint y: 384, distance: 228.3
click at [617, 384] on td "Notes Save Cancel https://www.tiktok.com/@rolfkfamily/video/7555154604057496887" at bounding box center [542, 384] width 163 height 29
click at [552, 384] on span "https://www.tiktok.com/@rolfkfamily/video/7555154604057496887" at bounding box center [509, 384] width 85 height 9
type textarea "https://www.tiktok.com/@rolfkfamily/video/7555154604057496887"
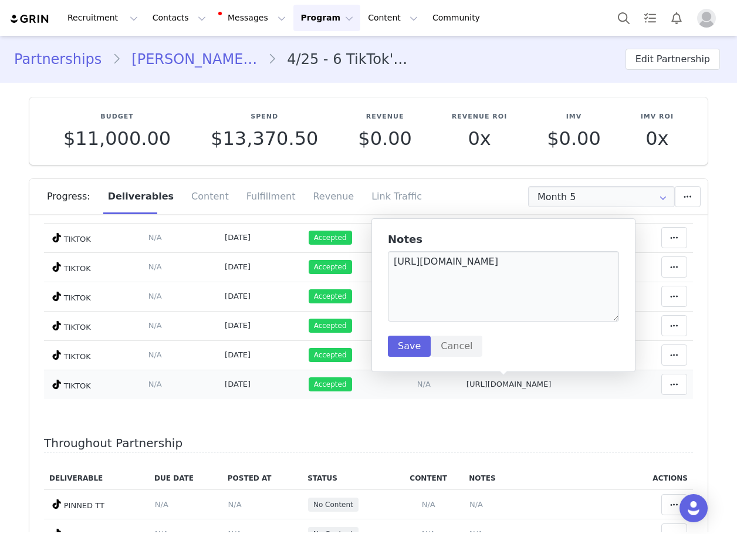
click at [387, 386] on td "Add Content Paste the URL to the content you want to match to this deliverable.…" at bounding box center [424, 384] width 74 height 29
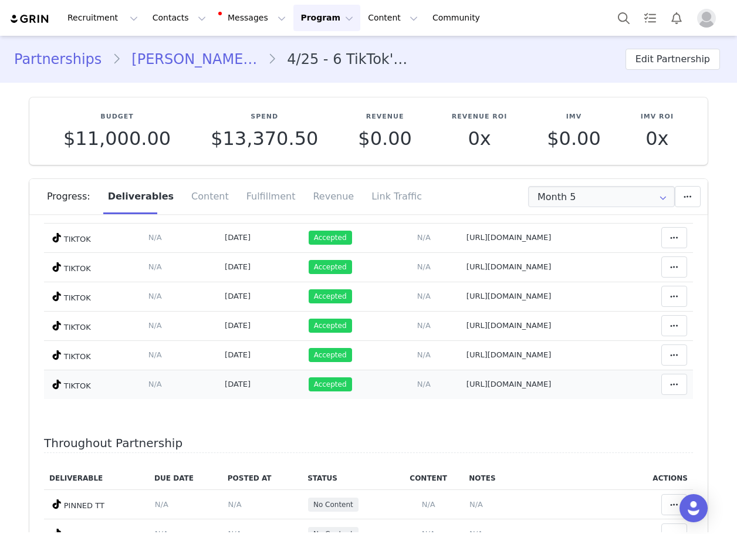
drag, startPoint x: 450, startPoint y: 390, endPoint x: 621, endPoint y: 388, distance: 171.4
click at [621, 388] on td "https://www.tiktok.com/@rolfkfamily/video/7555154604057496887" at bounding box center [542, 384] width 163 height 29
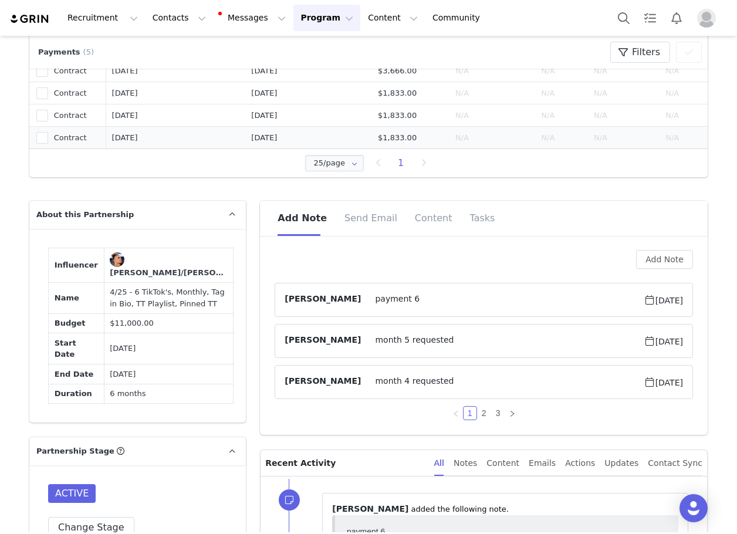
scroll to position [528, 0]
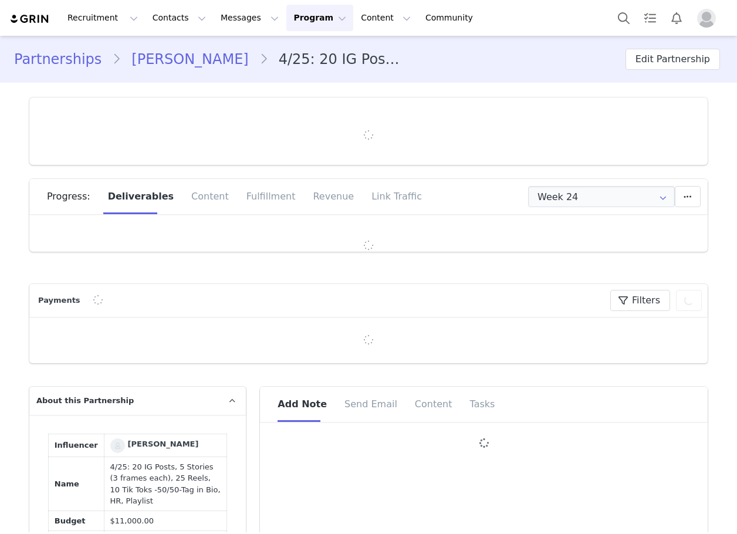
type input "+1 ([GEOGRAPHIC_DATA])"
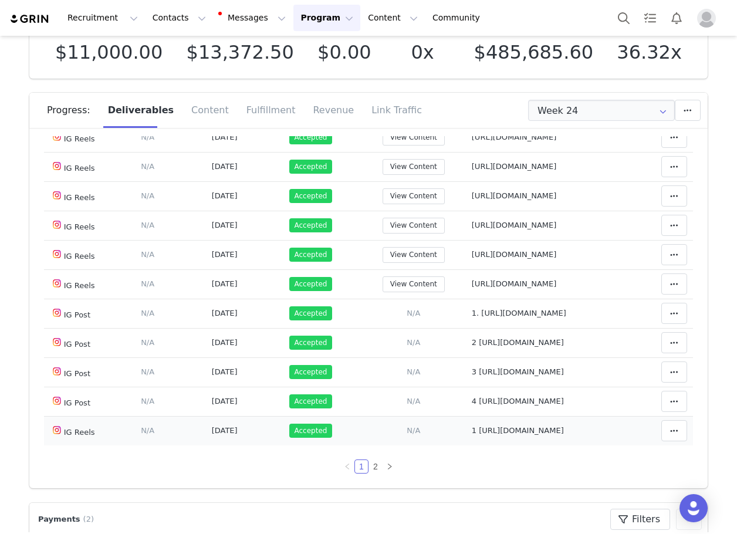
scroll to position [235, 0]
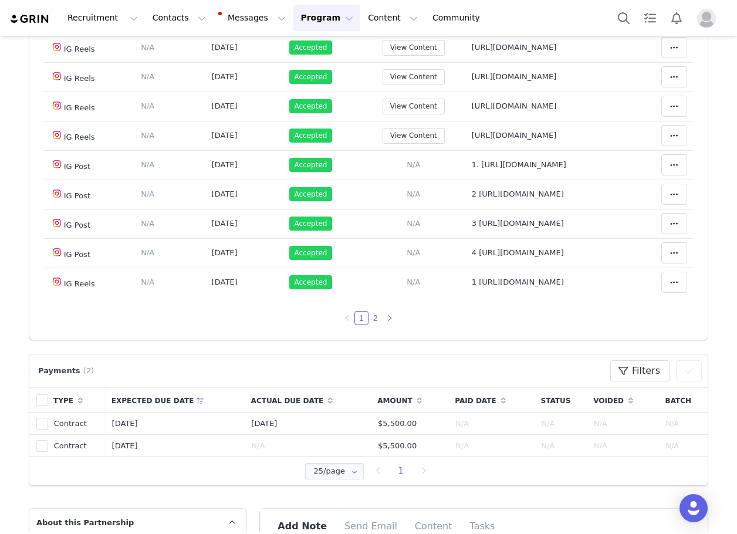
click at [369, 317] on link "2" at bounding box center [375, 318] width 13 height 13
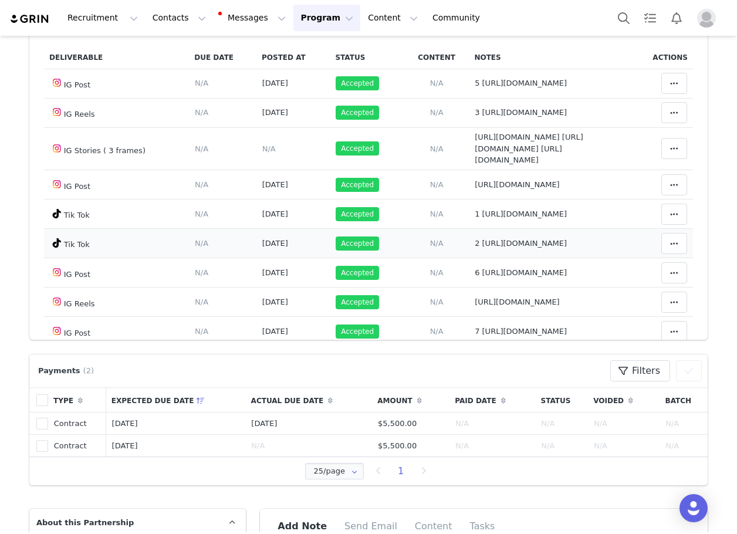
scroll to position [0, 0]
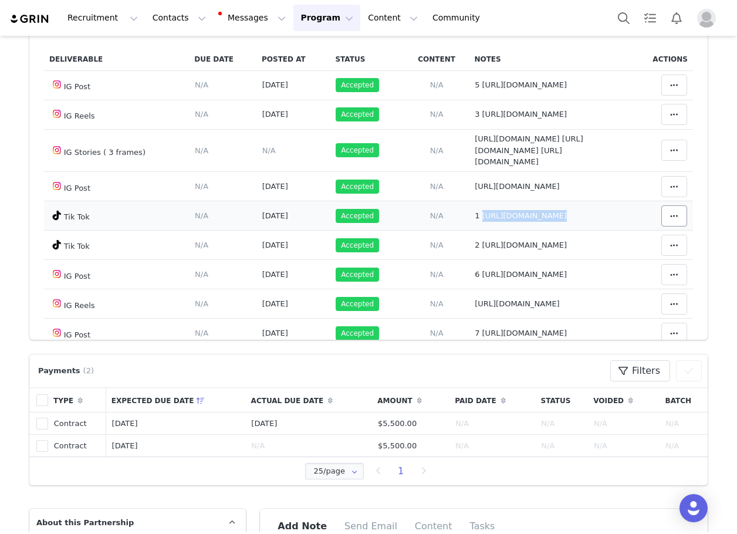
drag, startPoint x: 384, startPoint y: 263, endPoint x: 651, endPoint y: 251, distance: 266.7
click at [651, 231] on tr "Tik Tok Deliverable Due Date Set the date you expect this content to go live. S…" at bounding box center [368, 215] width 649 height 29
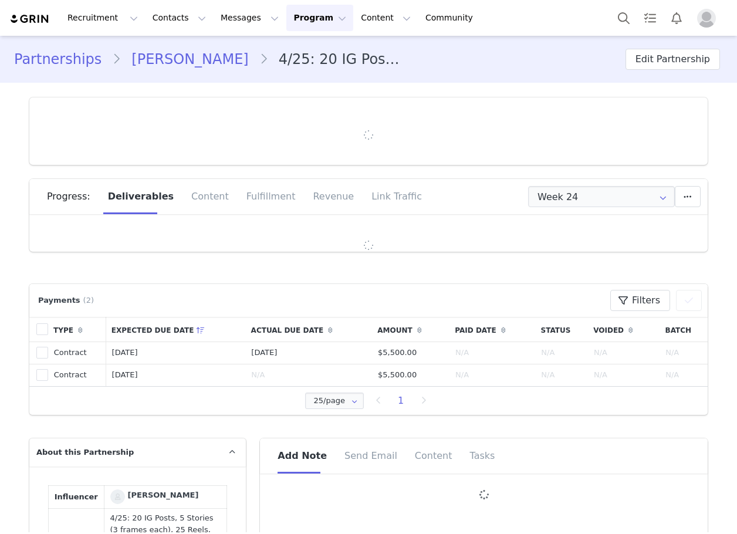
type input "+1 ([GEOGRAPHIC_DATA])"
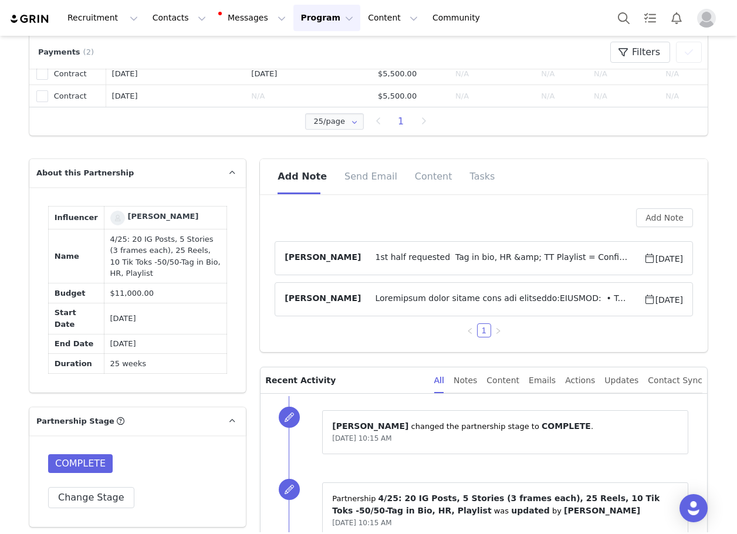
scroll to position [587, 0]
